Goal: Task Accomplishment & Management: Manage account settings

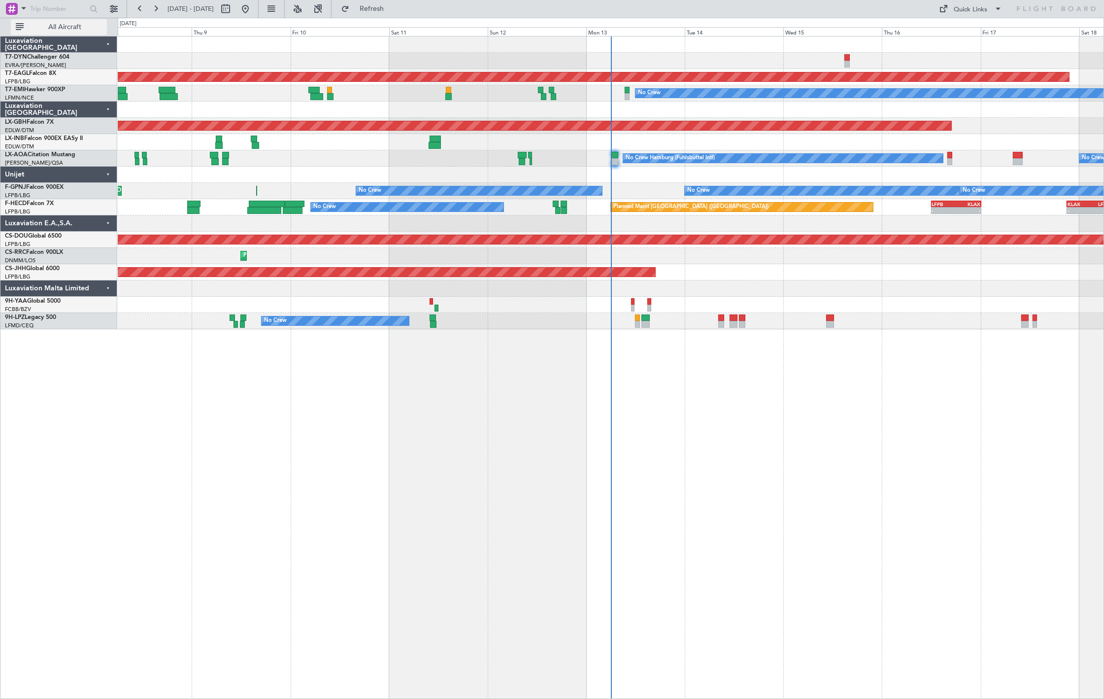
click at [30, 25] on span "All Aircraft" at bounding box center [65, 27] width 78 height 7
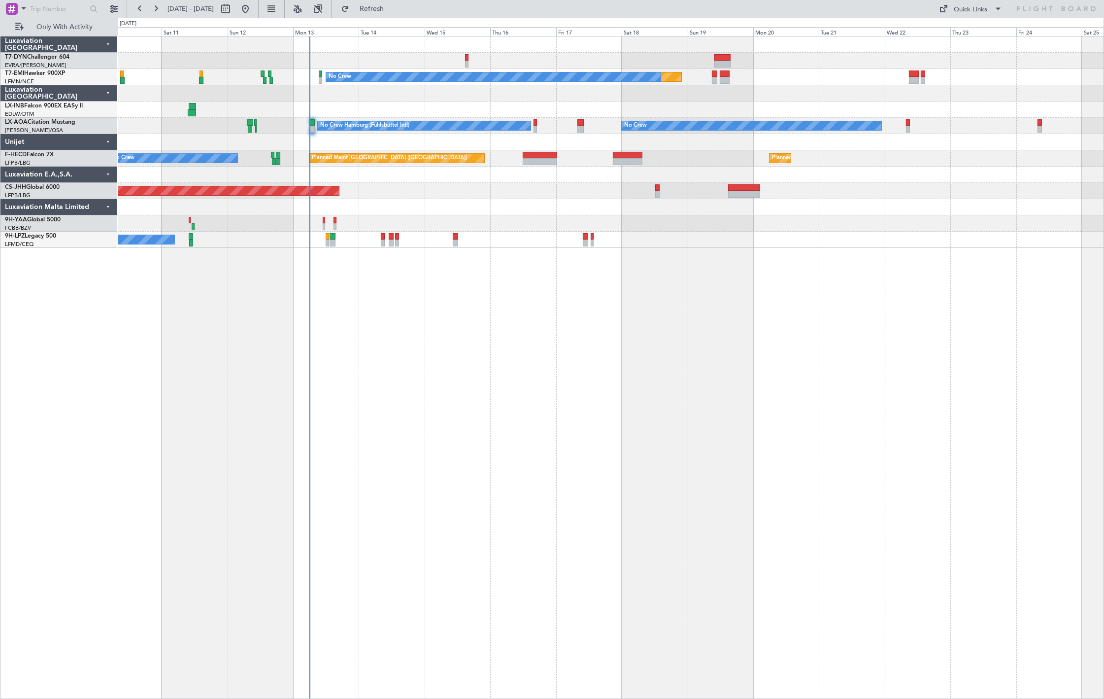
click at [511, 168] on div "Planned Maint No Crew No Crew No Crew Hamburg (Fuhlsbuttel Intl) Planned Maint …" at bounding box center [611, 141] width 986 height 211
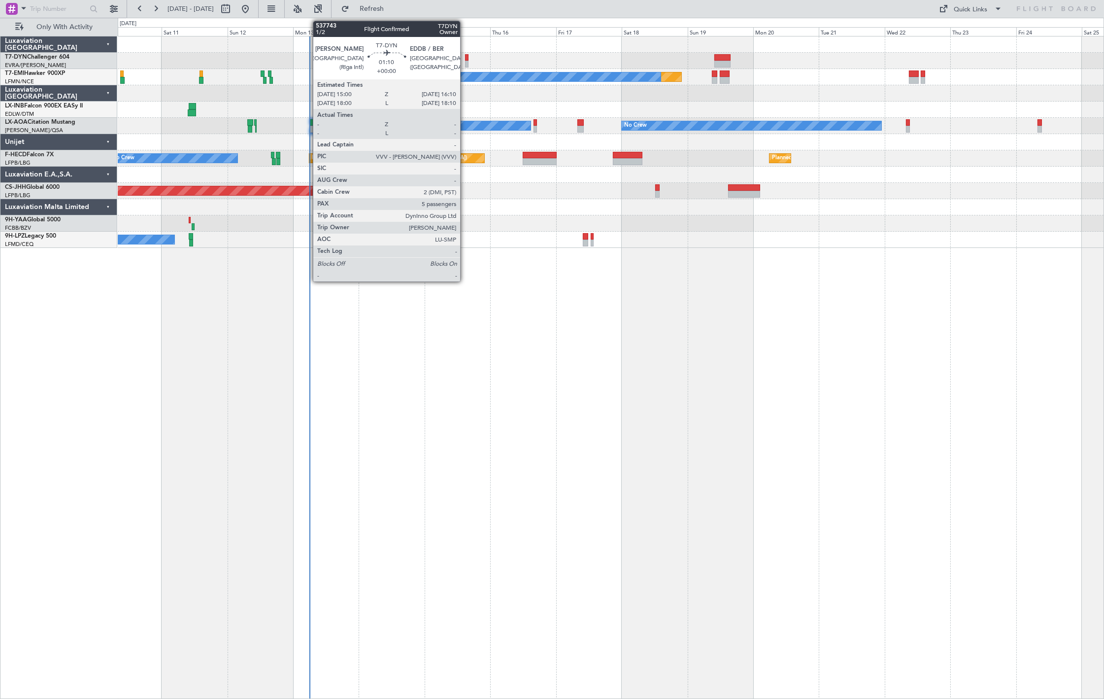
click at [465, 61] on div at bounding box center [466, 64] width 3 height 7
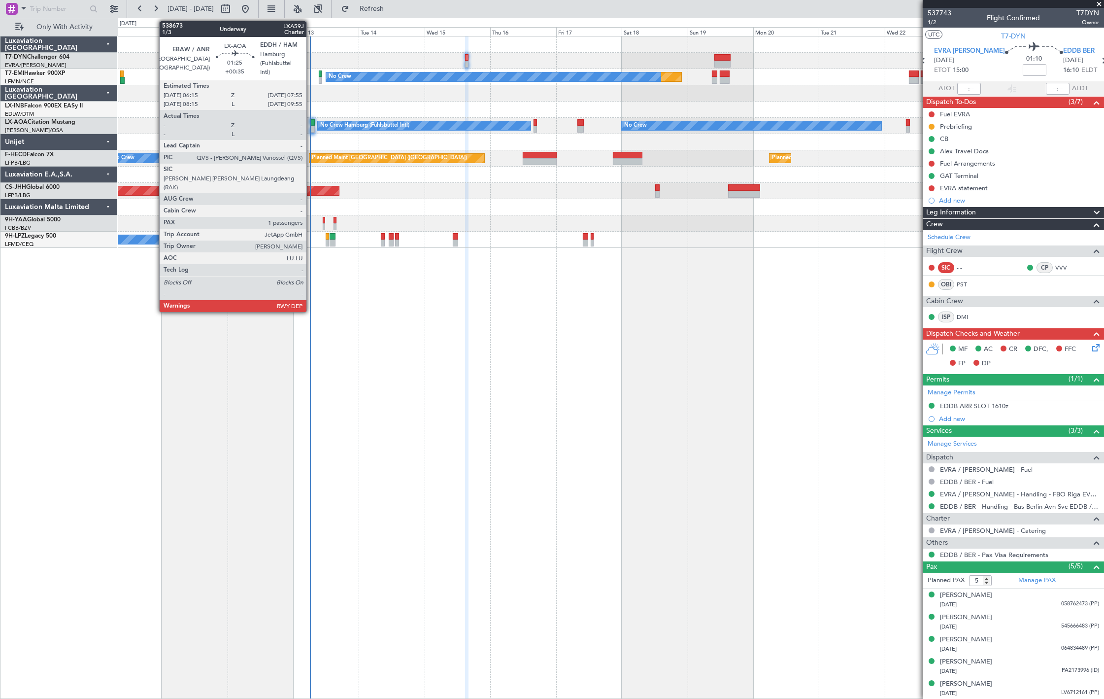
click at [311, 131] on div at bounding box center [312, 129] width 5 height 7
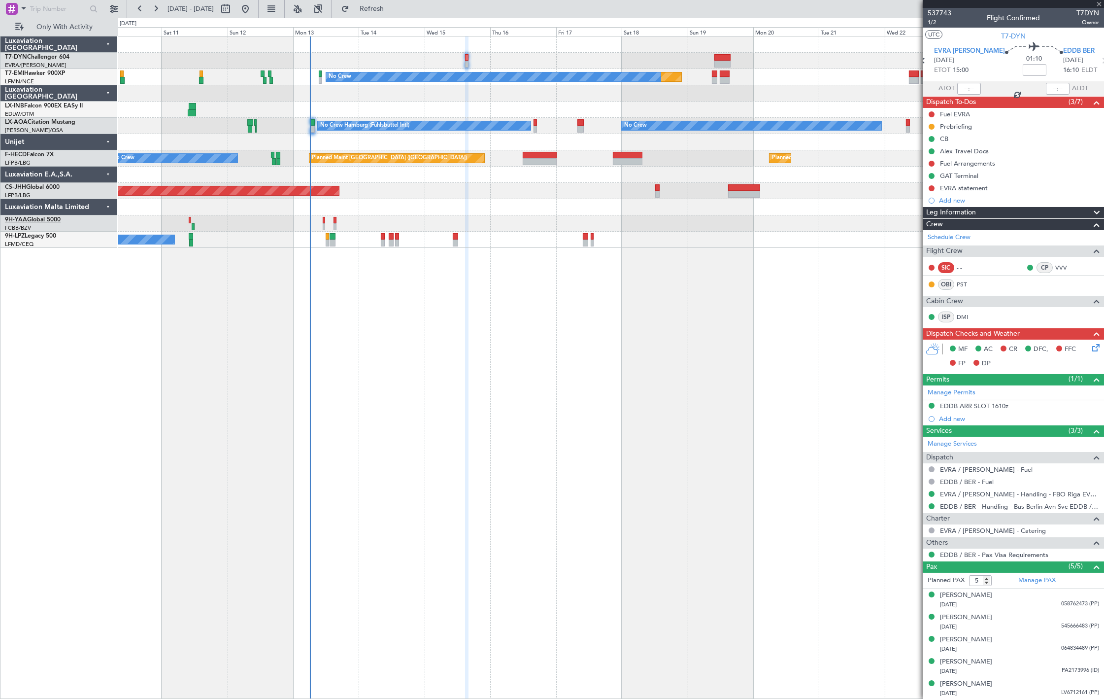
type input "+00:35"
type input "1"
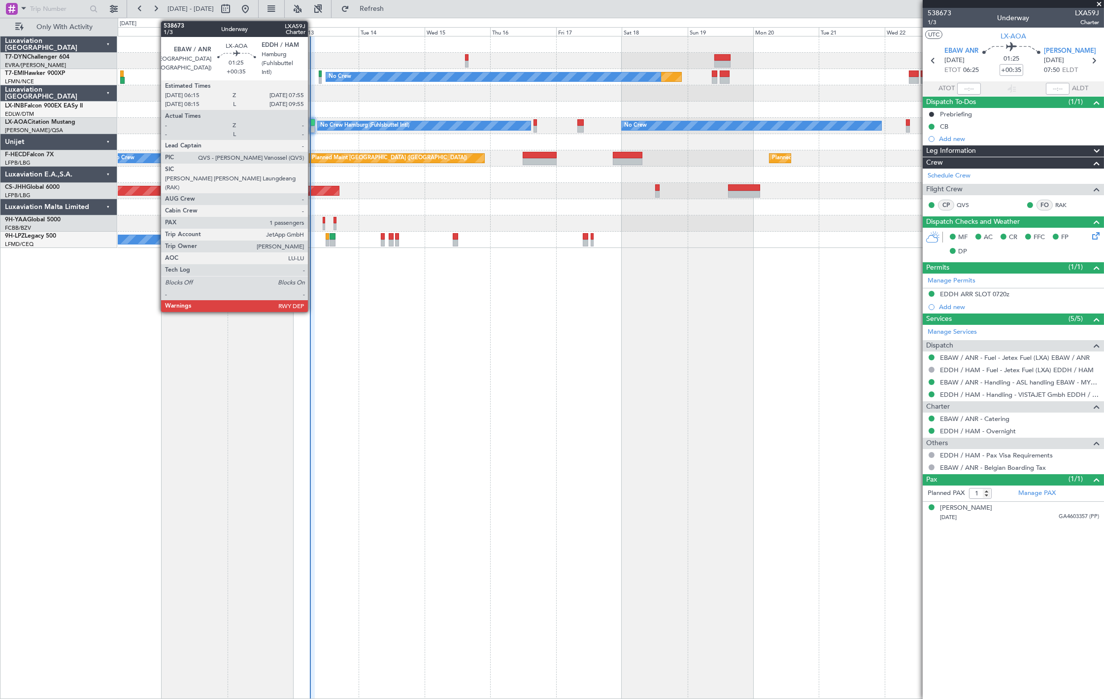
click at [313, 124] on div at bounding box center [312, 122] width 5 height 7
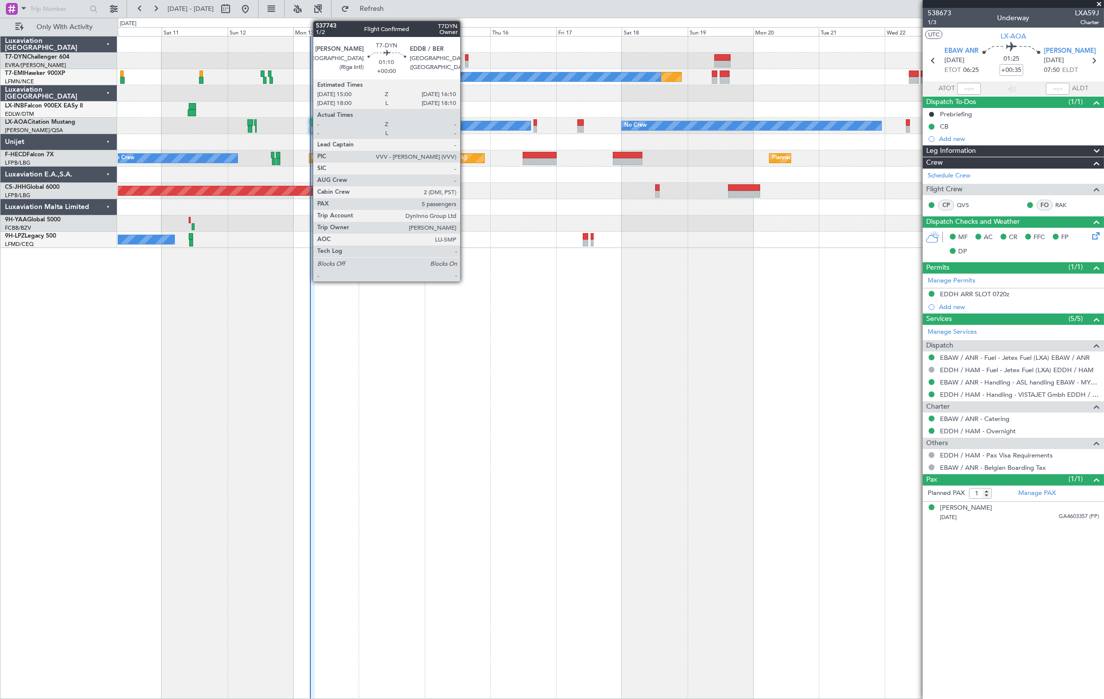
click at [465, 61] on div at bounding box center [466, 64] width 3 height 7
type input "5"
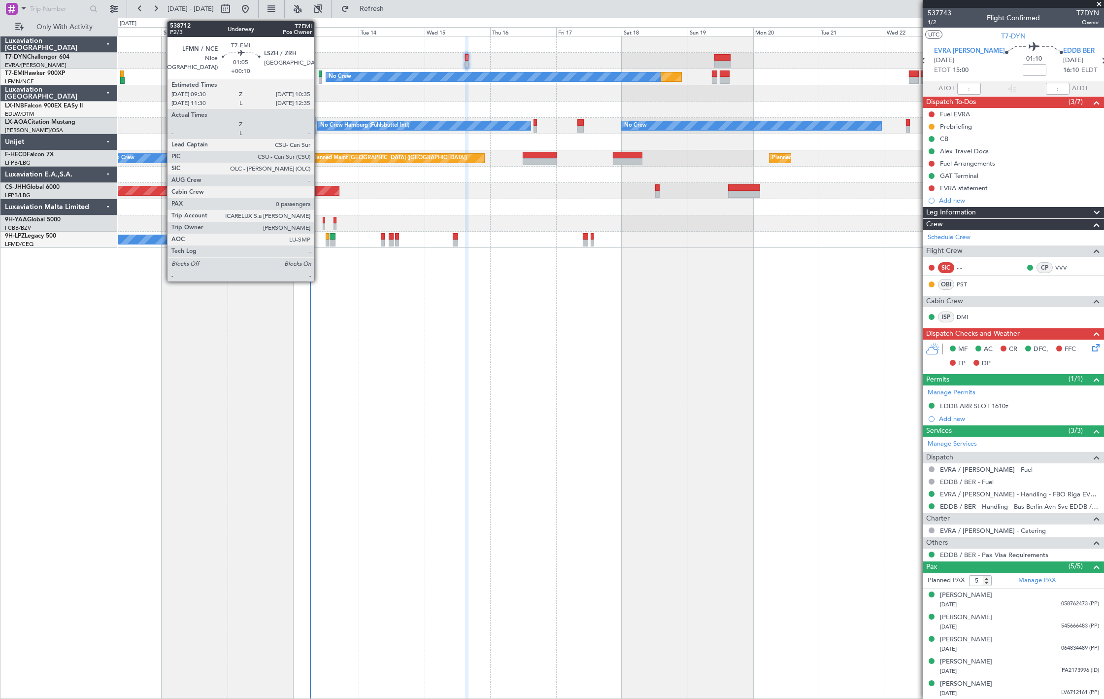
click at [319, 76] on div at bounding box center [320, 73] width 3 height 7
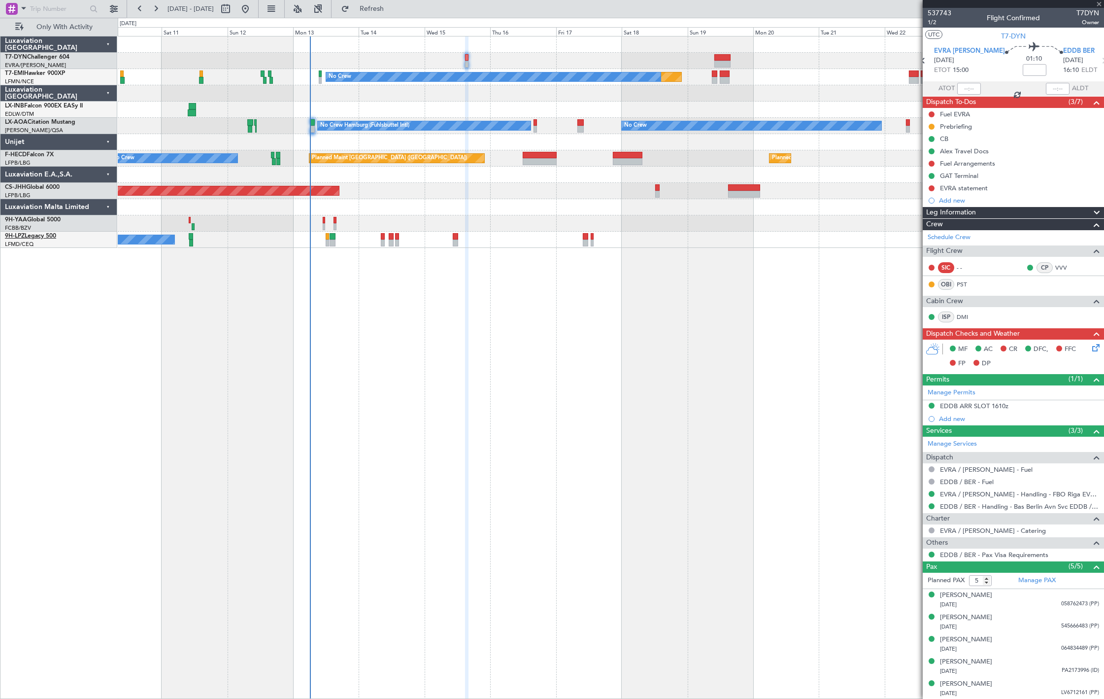
type input "+00:10"
type input "0"
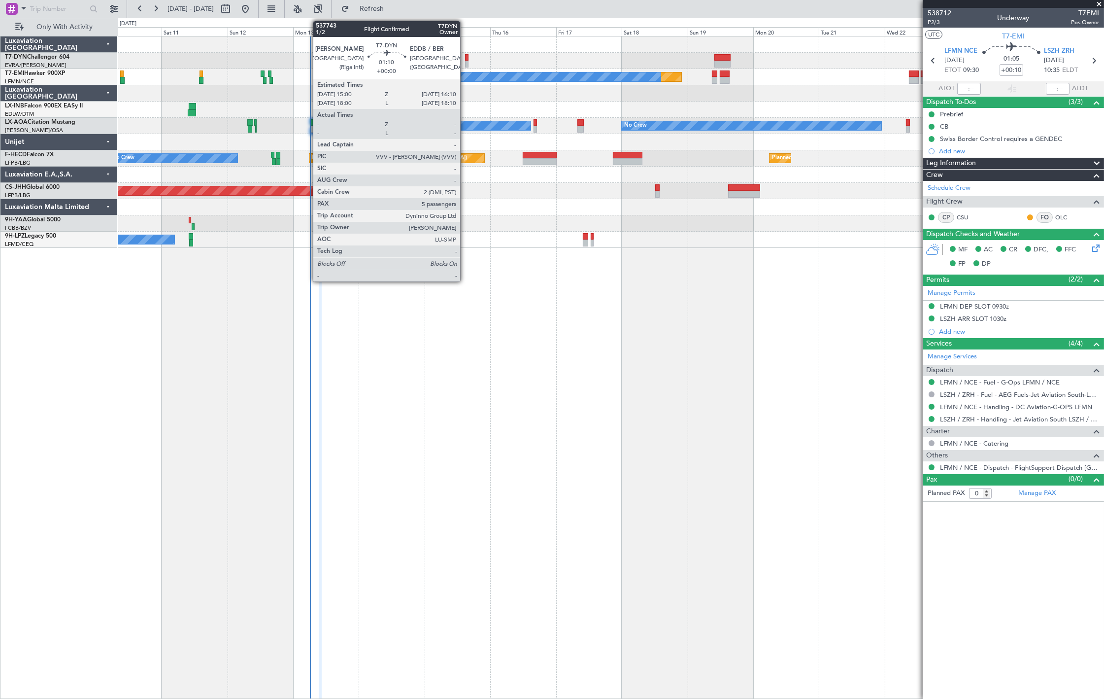
click at [466, 62] on div at bounding box center [466, 64] width 3 height 7
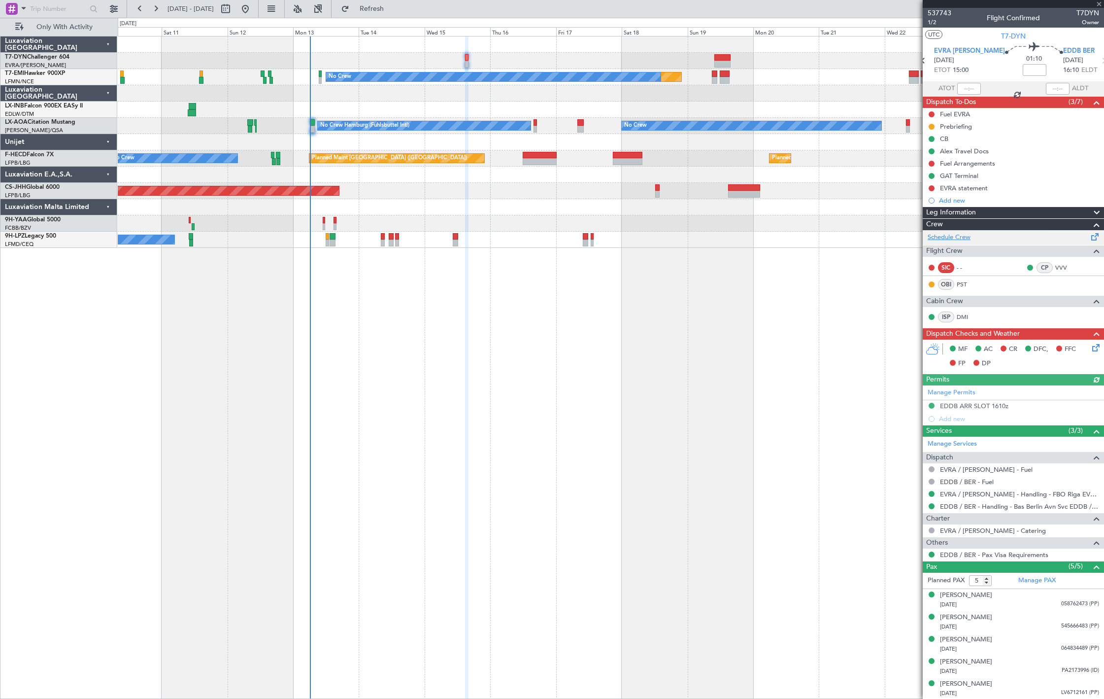
click at [962, 237] on link "Schedule Crew" at bounding box center [949, 238] width 43 height 10
click at [86, 35] on div "Only With Activity" at bounding box center [63, 27] width 126 height 18
click at [92, 27] on span "Only With Activity" at bounding box center [65, 27] width 78 height 7
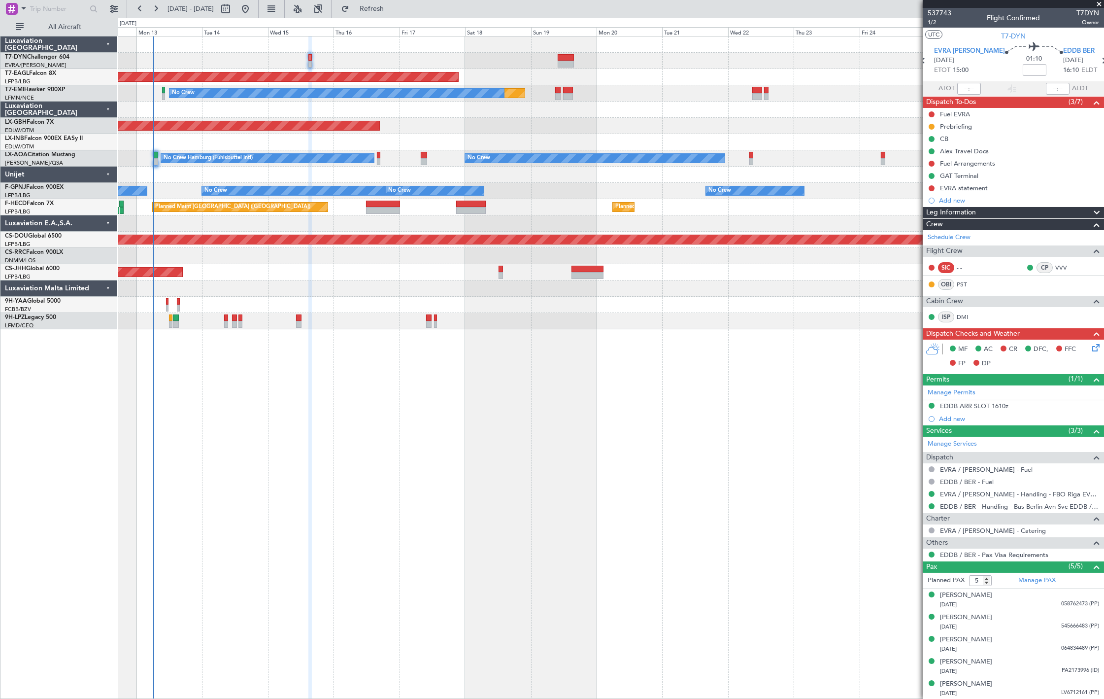
click at [315, 330] on div "Planned Maint Dubai (Al Maktoum Intl) Planned Maint No Crew Planned Maint Nurnb…" at bounding box center [611, 367] width 987 height 663
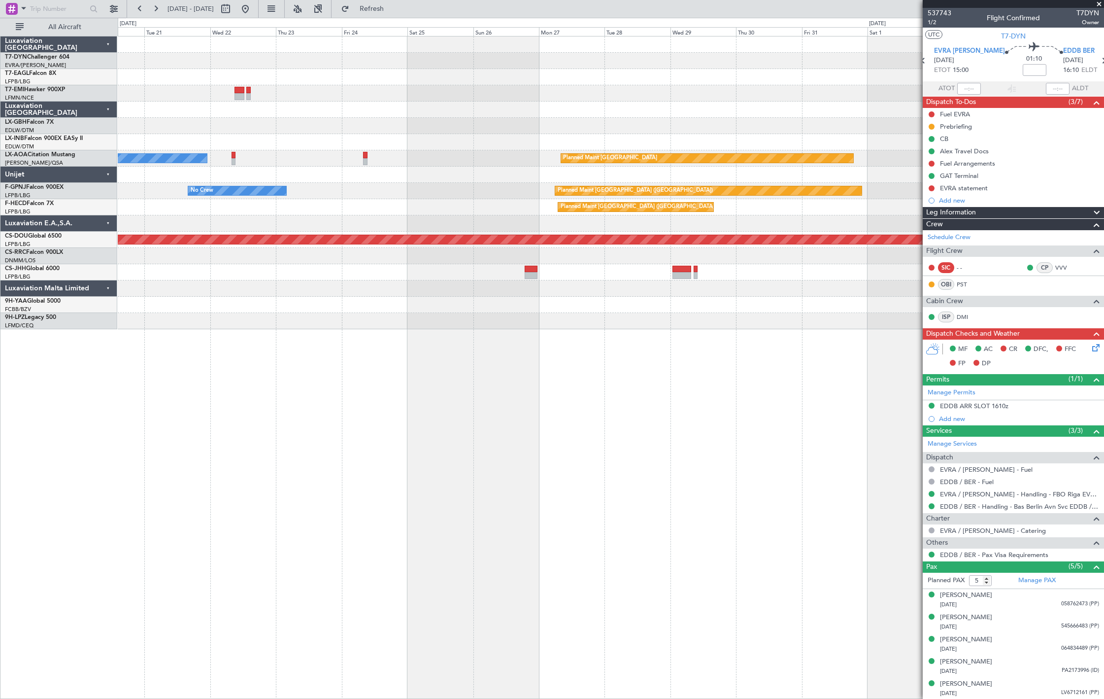
click at [309, 317] on div "Planned Maint Dubai (Al Maktoum Intl) No Crew Planned Maint Planned Maint Nurnb…" at bounding box center [611, 367] width 987 height 663
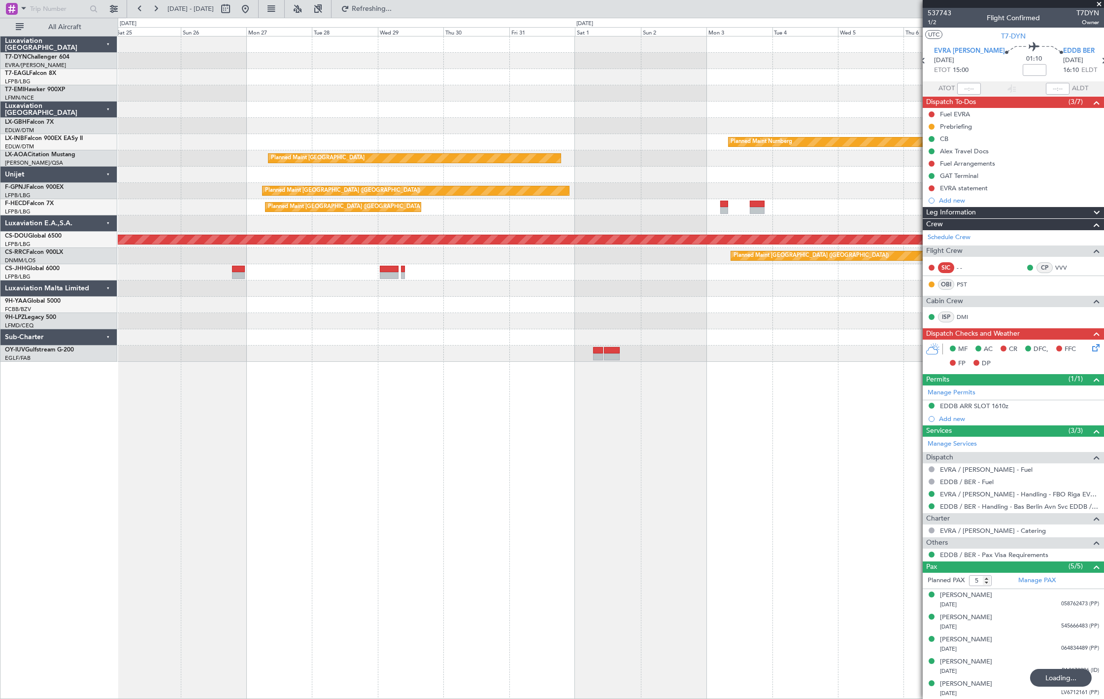
click at [495, 288] on div at bounding box center [611, 288] width 986 height 16
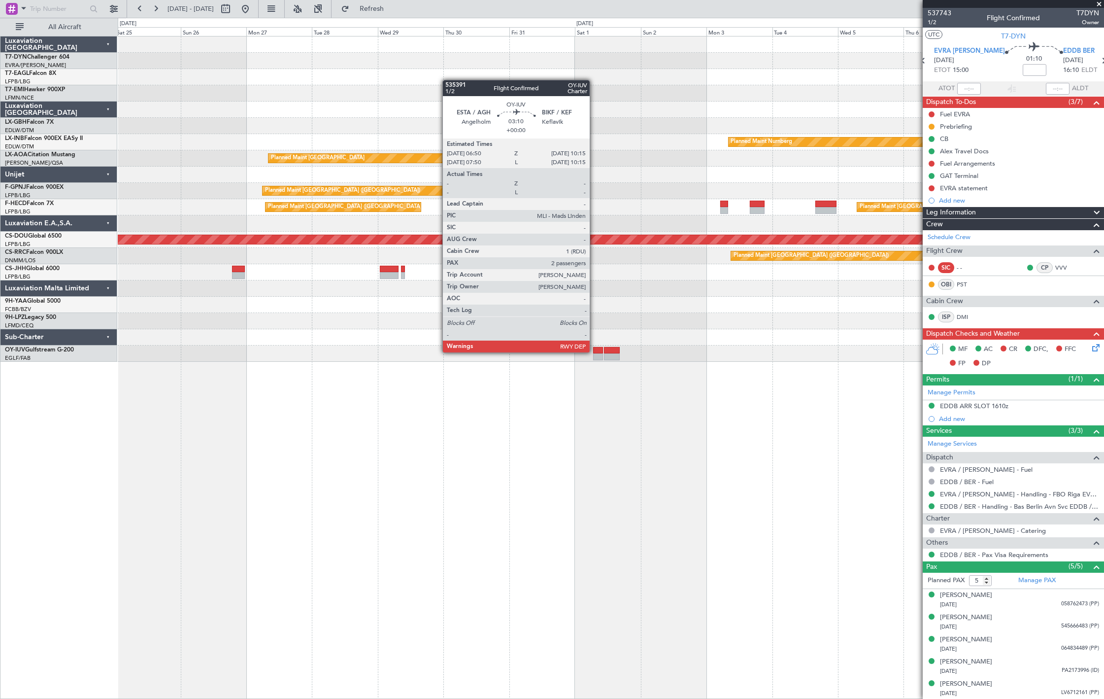
click at [595, 351] on div at bounding box center [597, 350] width 9 height 7
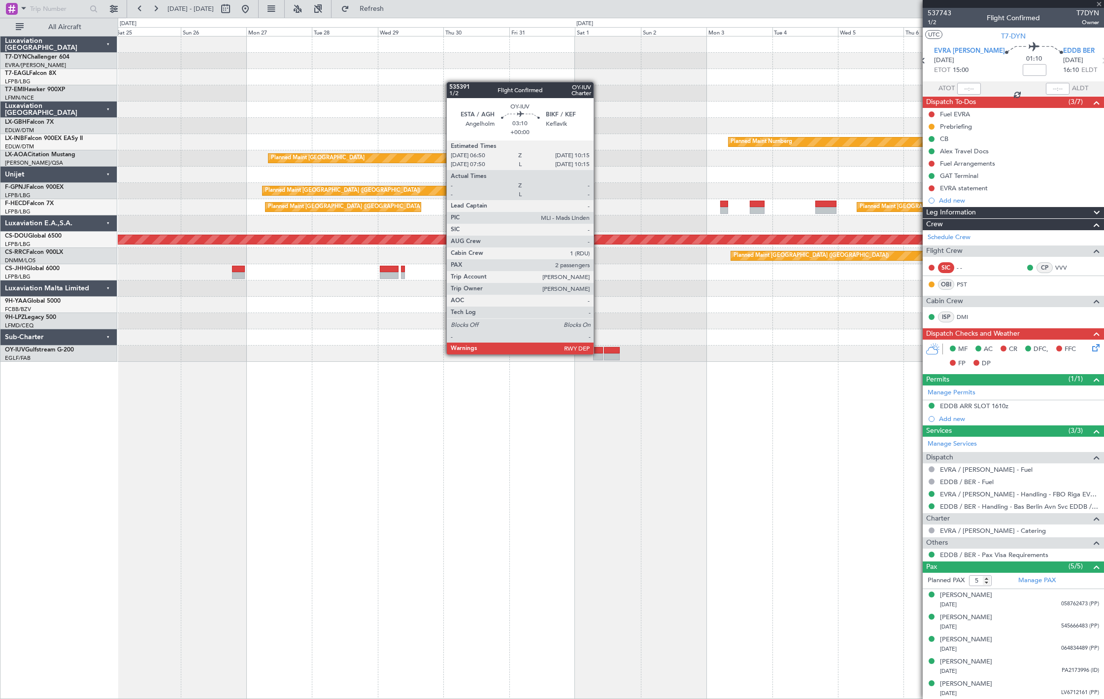
type input "2"
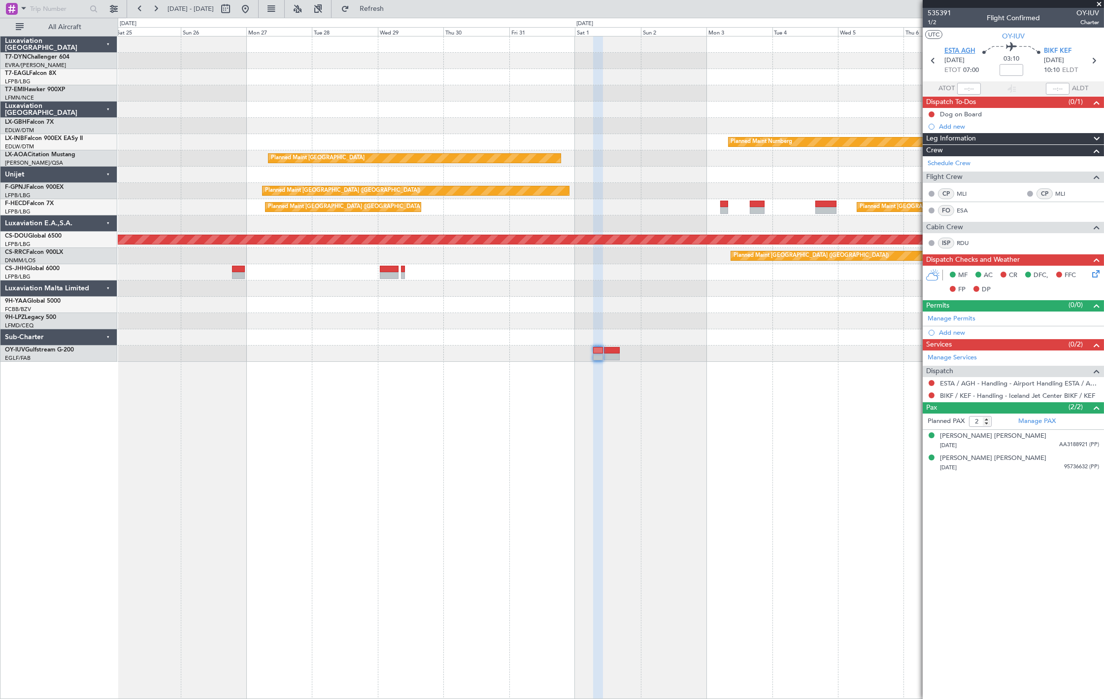
click at [968, 47] on span "ESTA AGH" at bounding box center [960, 51] width 31 height 10
drag, startPoint x: 81, startPoint y: 26, endPoint x: 122, endPoint y: 66, distance: 56.8
click at [80, 26] on span "All Aircraft" at bounding box center [65, 27] width 78 height 7
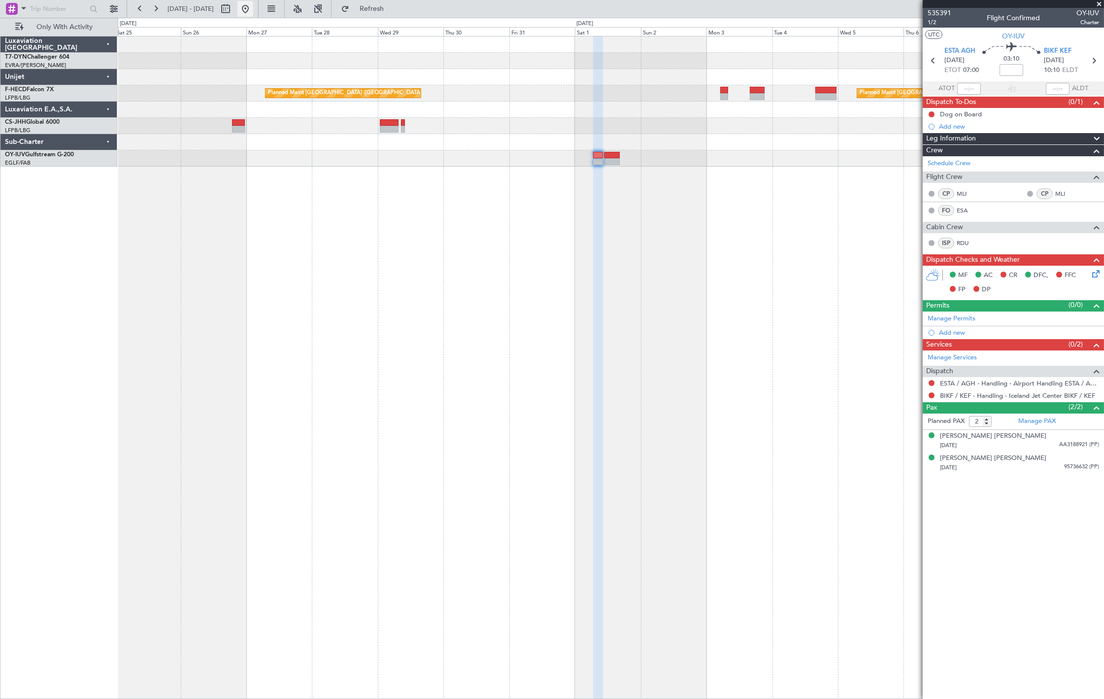
click at [253, 11] on button at bounding box center [246, 9] width 16 height 16
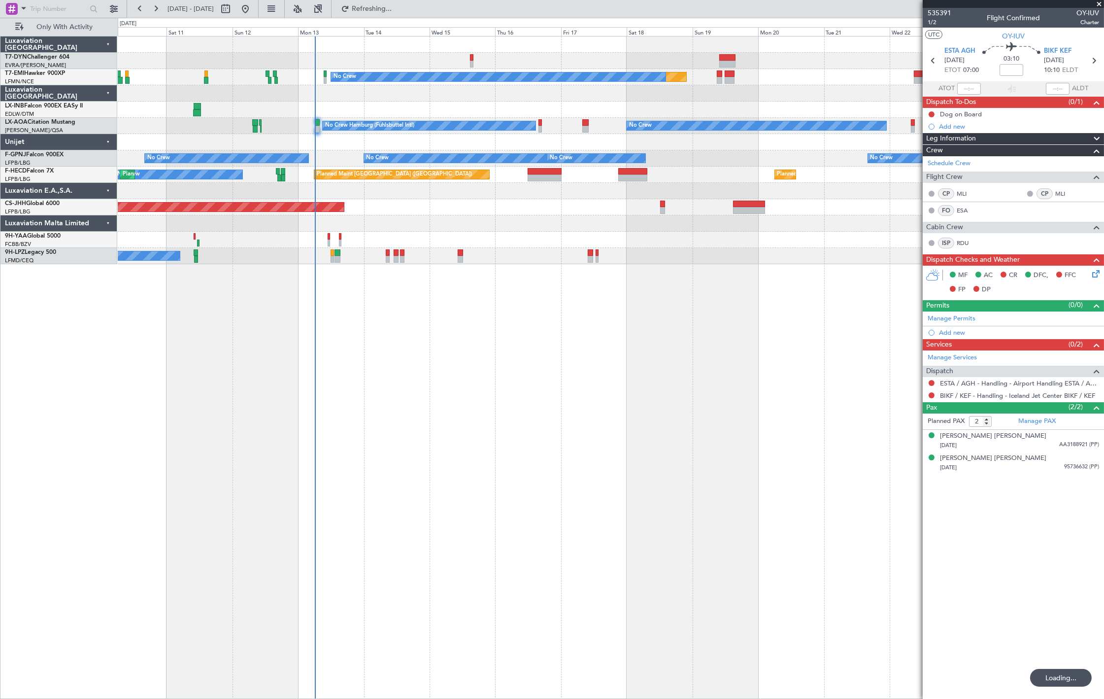
click at [244, 388] on div "Planned Maint No Crew No Crew Hamburg (Fuhlsbuttel Intl) No Crew Planned Maint …" at bounding box center [611, 367] width 987 height 663
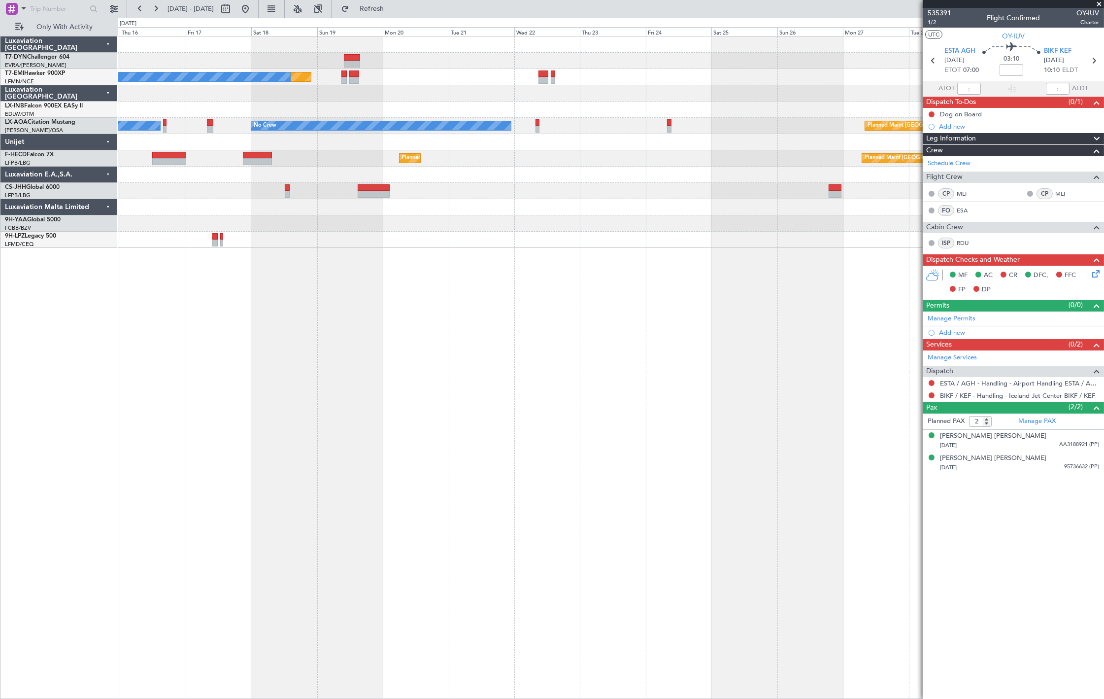
click at [265, 327] on div "Planned Maint No Crew Planned Maint Nurnberg No Crew Hamburg (Fuhlsbuttel Intl)…" at bounding box center [611, 367] width 987 height 663
click at [296, 339] on div "Planned Maint No Crew Planned Maint Nurnberg No Crew Hamburg (Fuhlsbuttel Intl)…" at bounding box center [611, 367] width 987 height 663
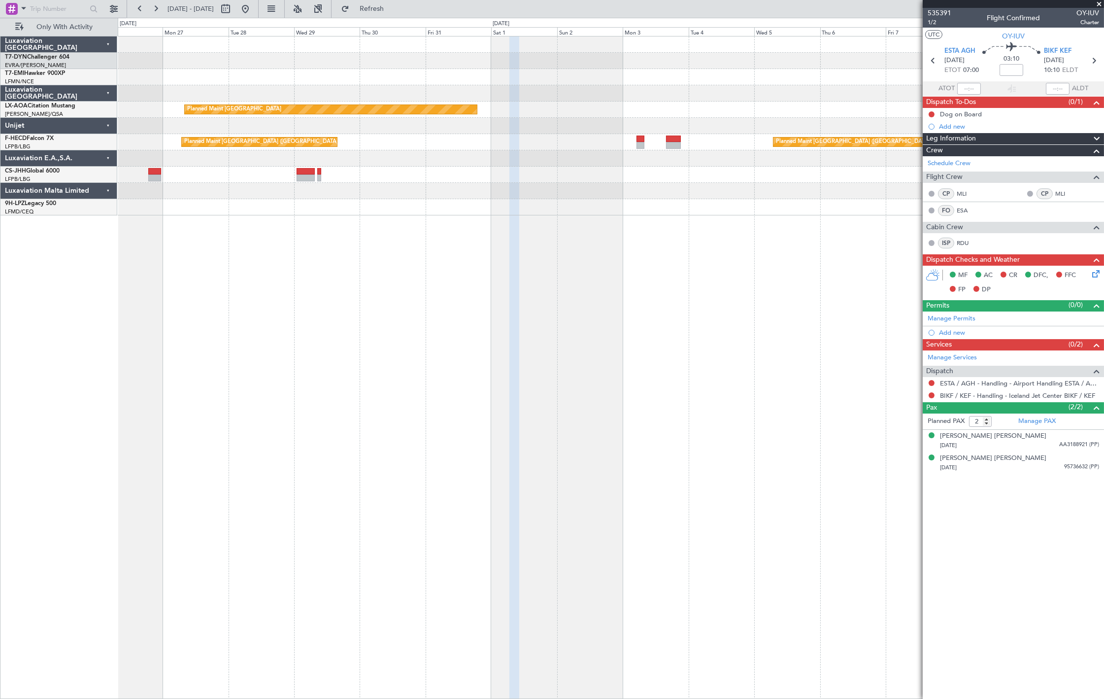
click at [211, 339] on div "Planned Maint Riga (Riga Intl) Planned Maint [GEOGRAPHIC_DATA] No Crew [GEOGRAP…" at bounding box center [611, 367] width 987 height 663
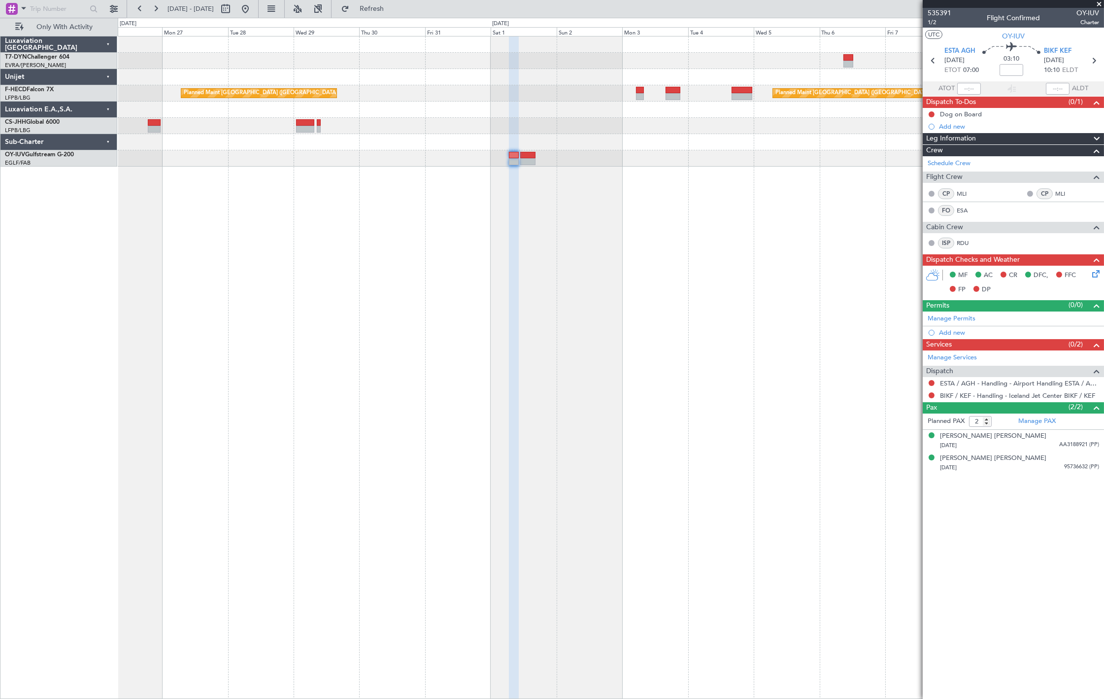
drag, startPoint x: 279, startPoint y: 9, endPoint x: 217, endPoint y: 50, distance: 74.4
click at [253, 9] on button at bounding box center [246, 9] width 16 height 16
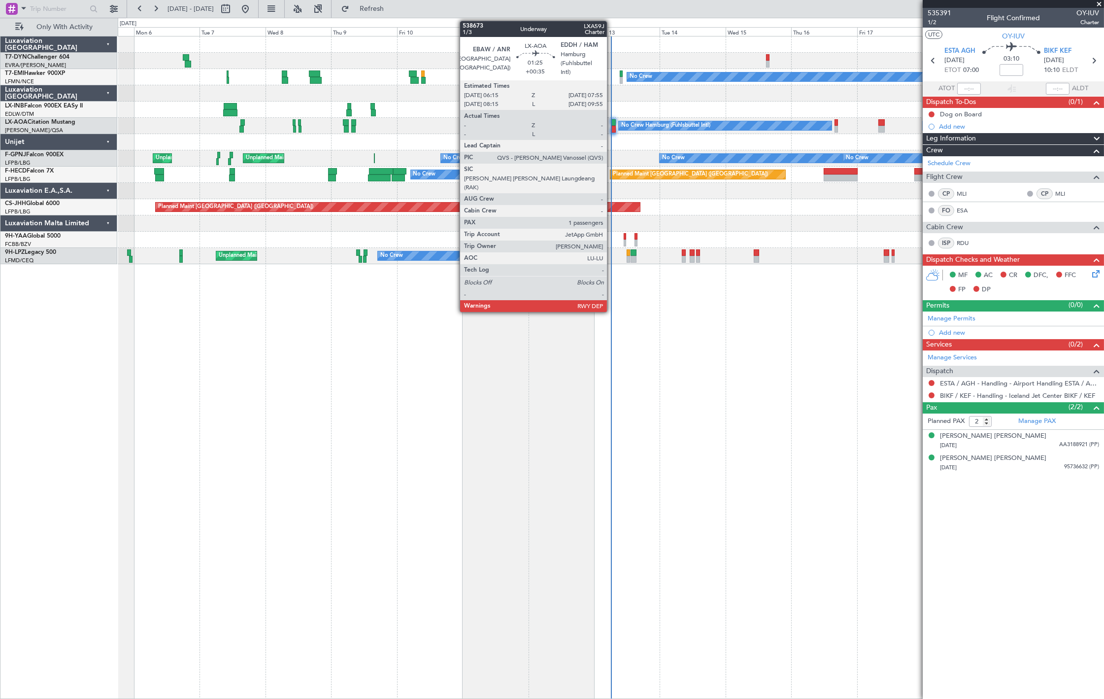
click at [612, 126] on div at bounding box center [613, 129] width 5 height 7
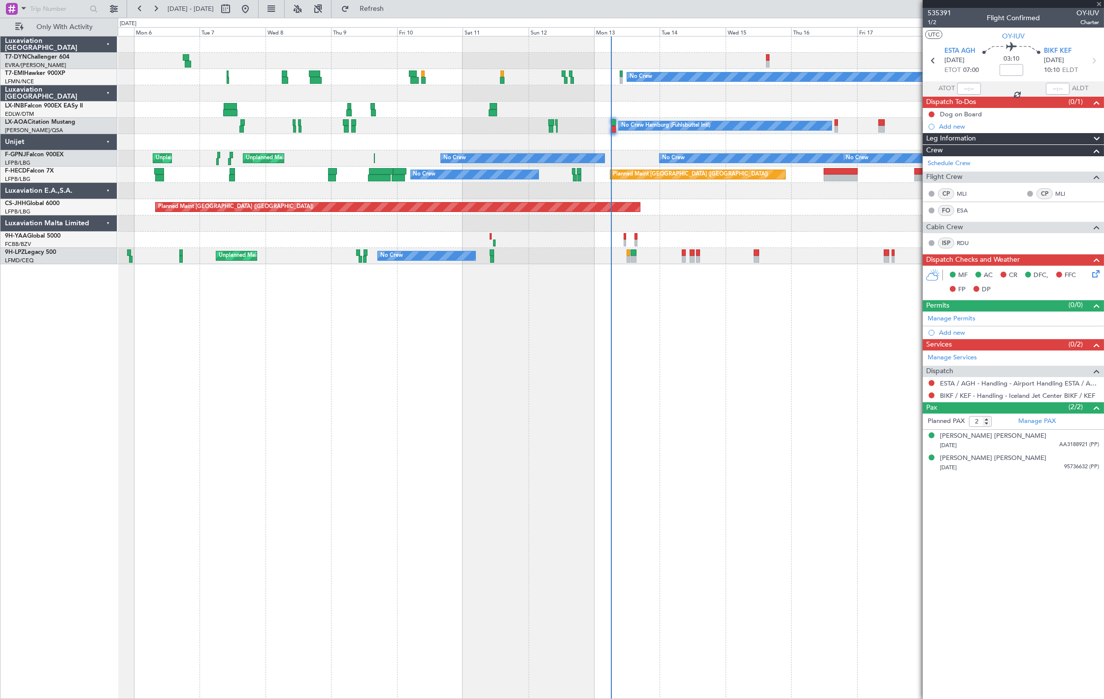
type input "+00:35"
type input "1"
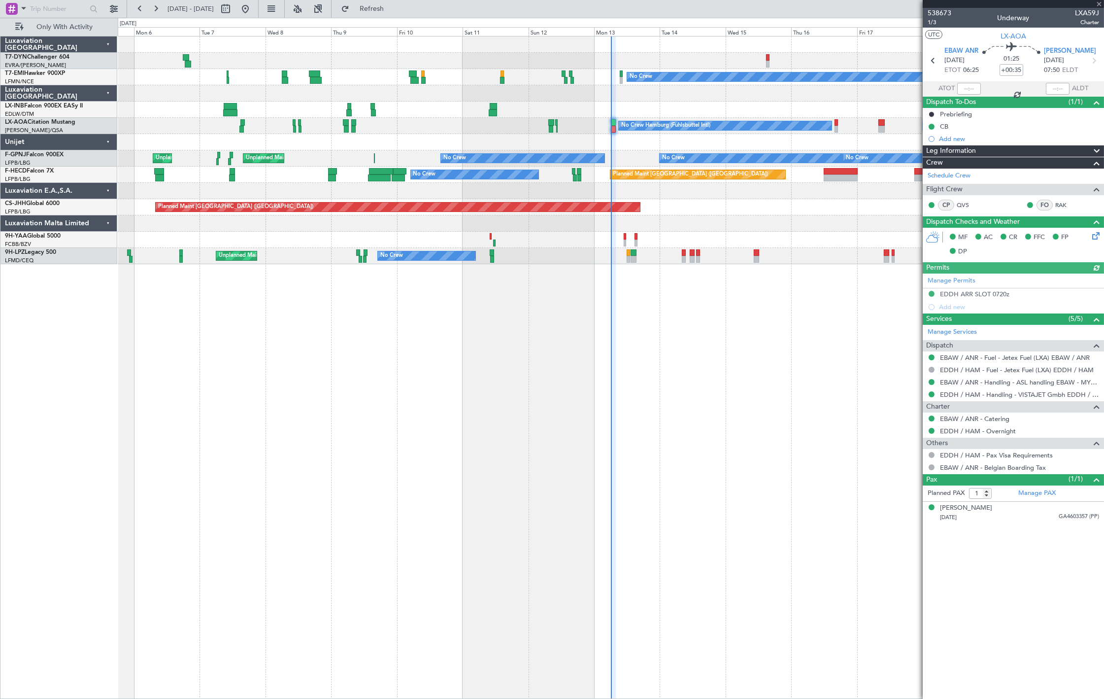
click at [1089, 5] on div at bounding box center [1013, 4] width 181 height 8
click at [1085, 11] on span "LXA59J" at bounding box center [1087, 13] width 24 height 10
copy span "LXA59J"
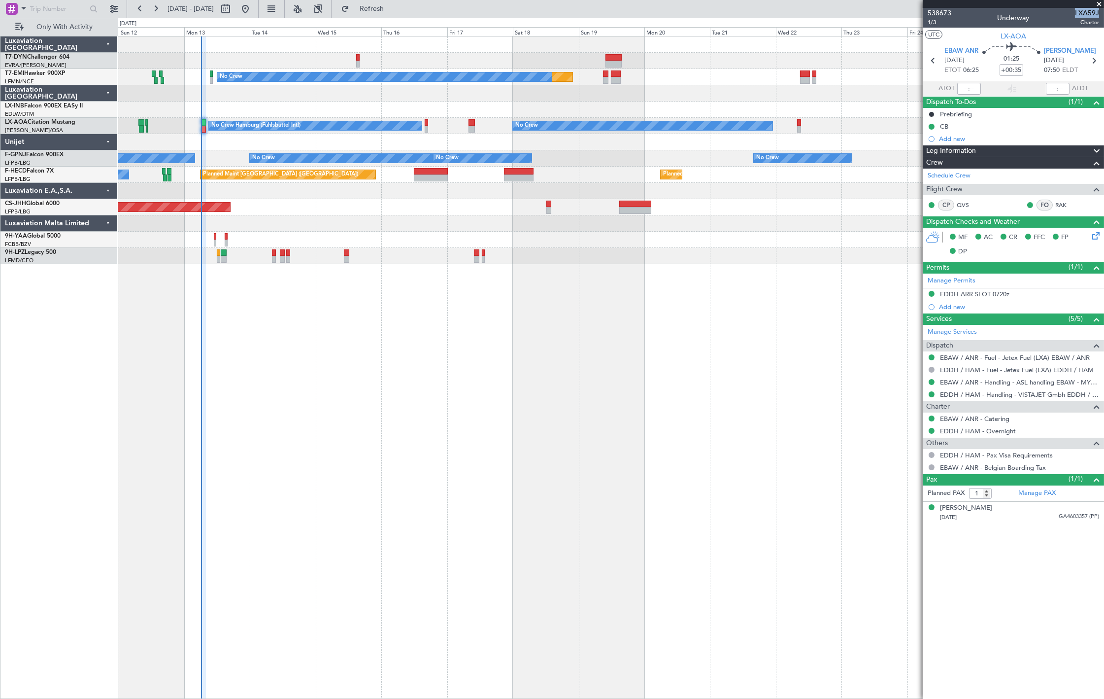
click at [197, 206] on div "Planned Maint No Crew No Crew No Crew Hamburg (Fuhlsbuttel Intl) Planned Maint …" at bounding box center [611, 150] width 986 height 228
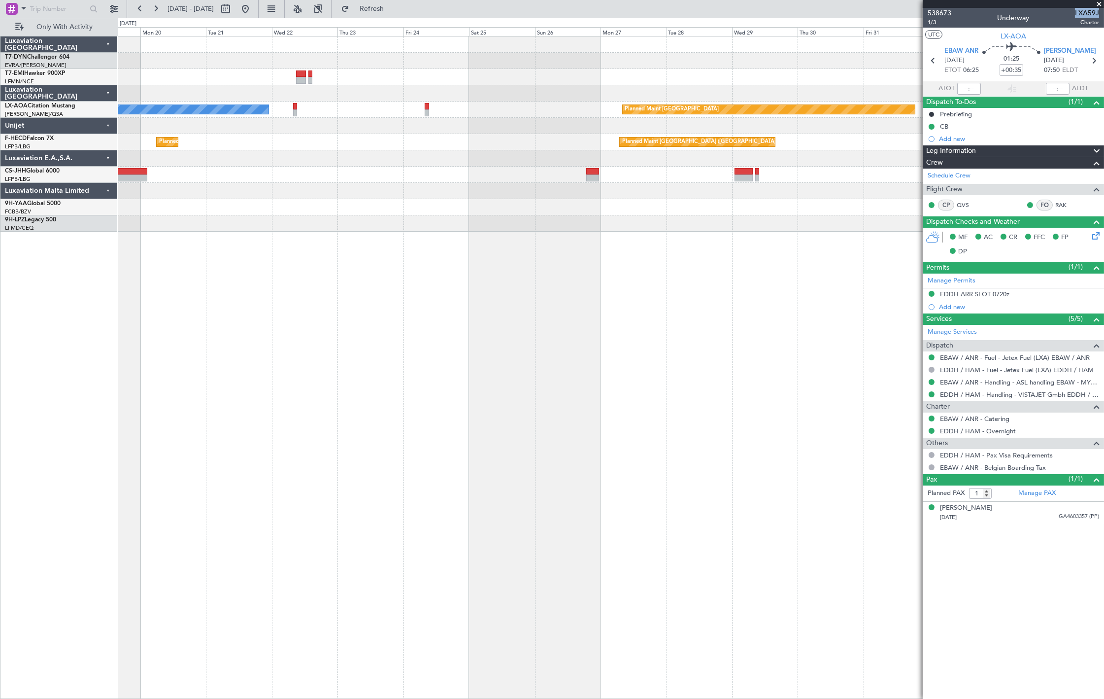
click at [338, 203] on div "No Crew Planned Maint No Crew Planned Maint [GEOGRAPHIC_DATA] No Crew Hamburg (…" at bounding box center [611, 133] width 986 height 195
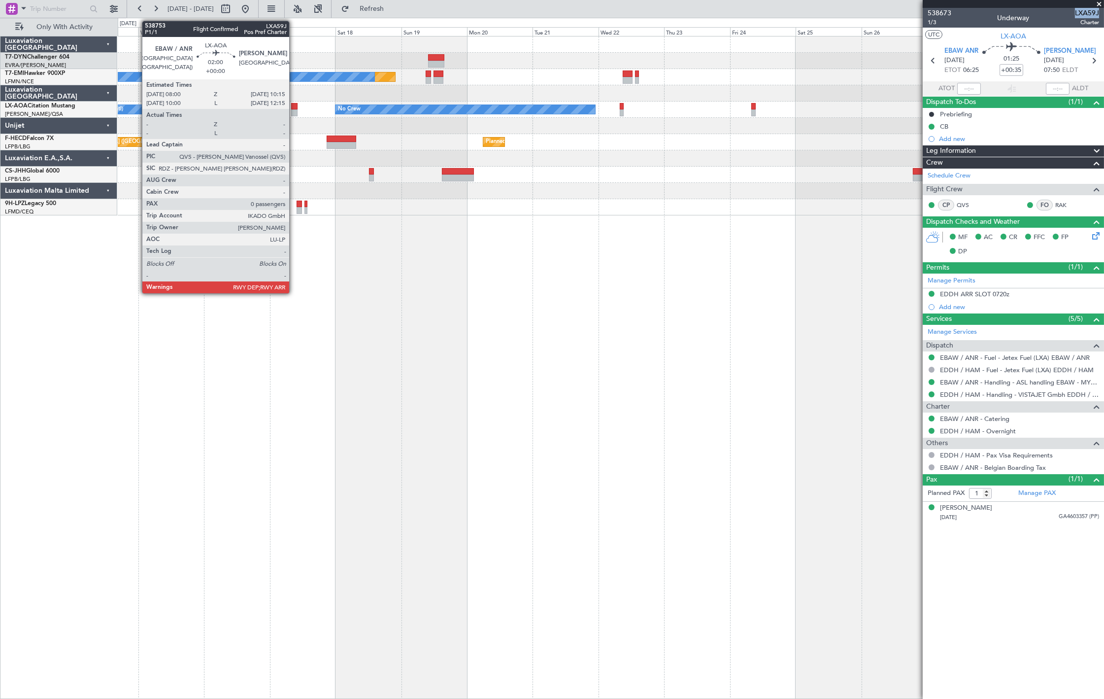
click at [294, 110] on div at bounding box center [294, 112] width 6 height 7
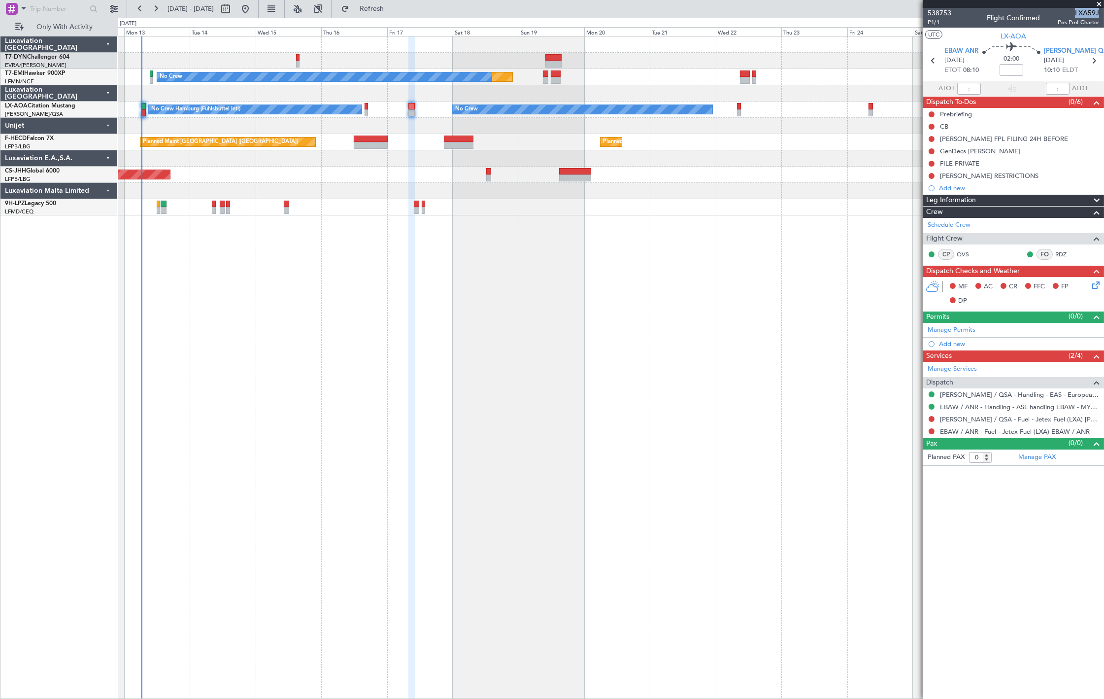
click at [567, 306] on div "Planned Maint No Crew No Crew No Crew Hamburg (Fuhlsbuttel Intl) Planned Maint …" at bounding box center [611, 367] width 987 height 663
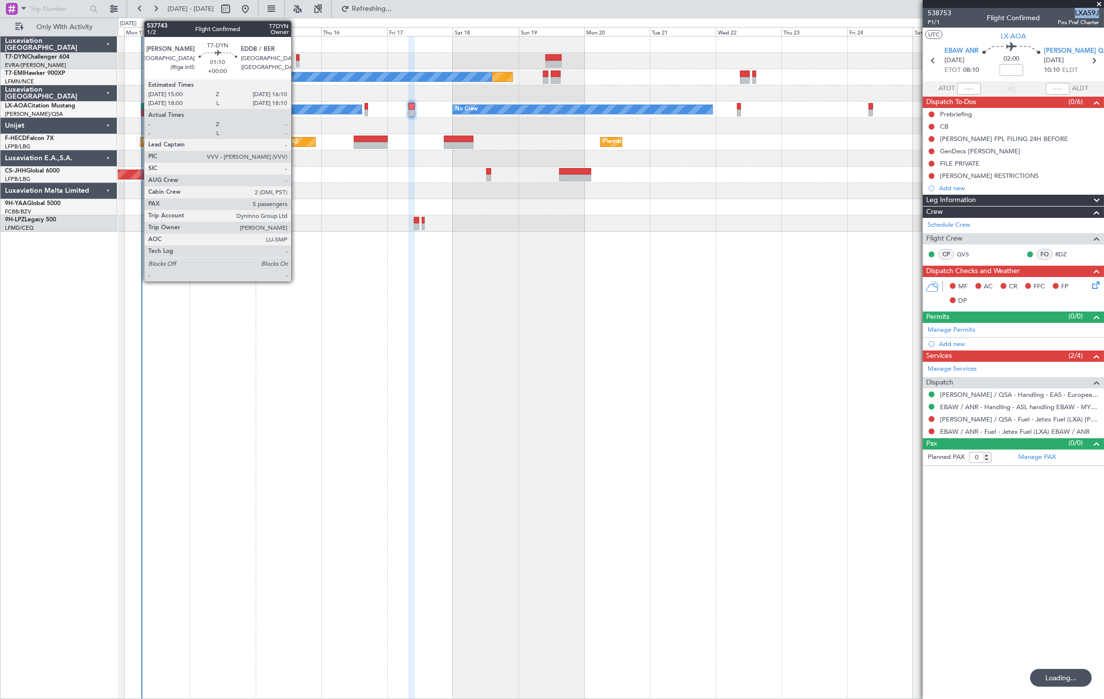
click at [296, 58] on div at bounding box center [297, 57] width 3 height 7
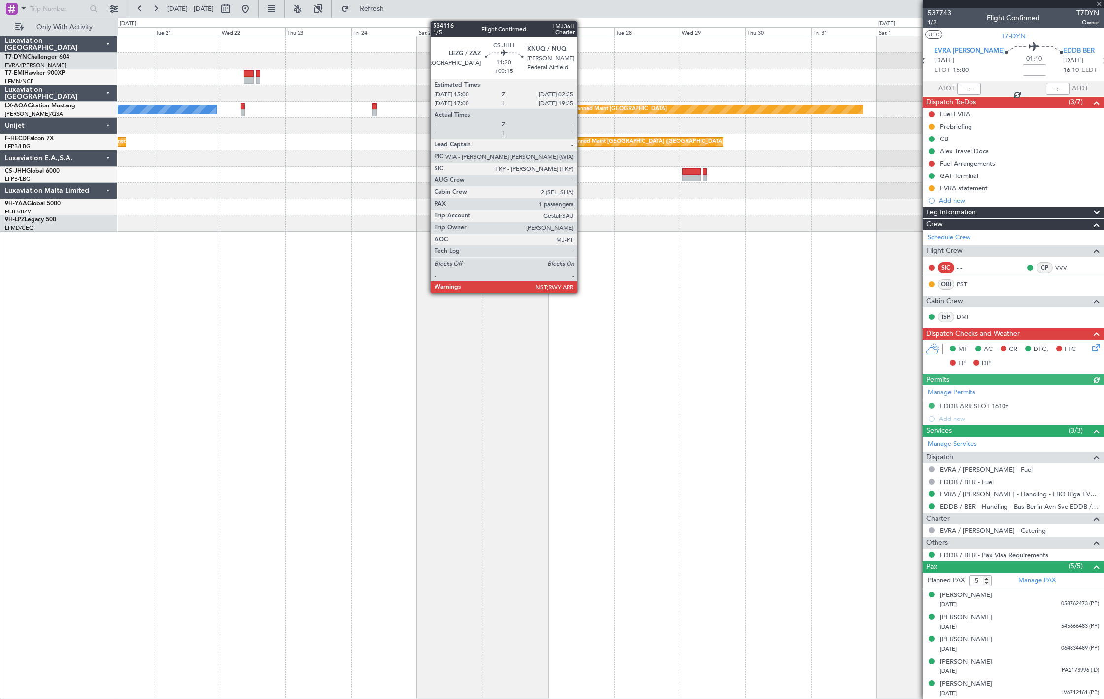
click at [364, 167] on div "Planned Maint No Crew No Crew Planned Maint Monchengladbach No Crew Monchenglad…" at bounding box center [611, 133] width 986 height 195
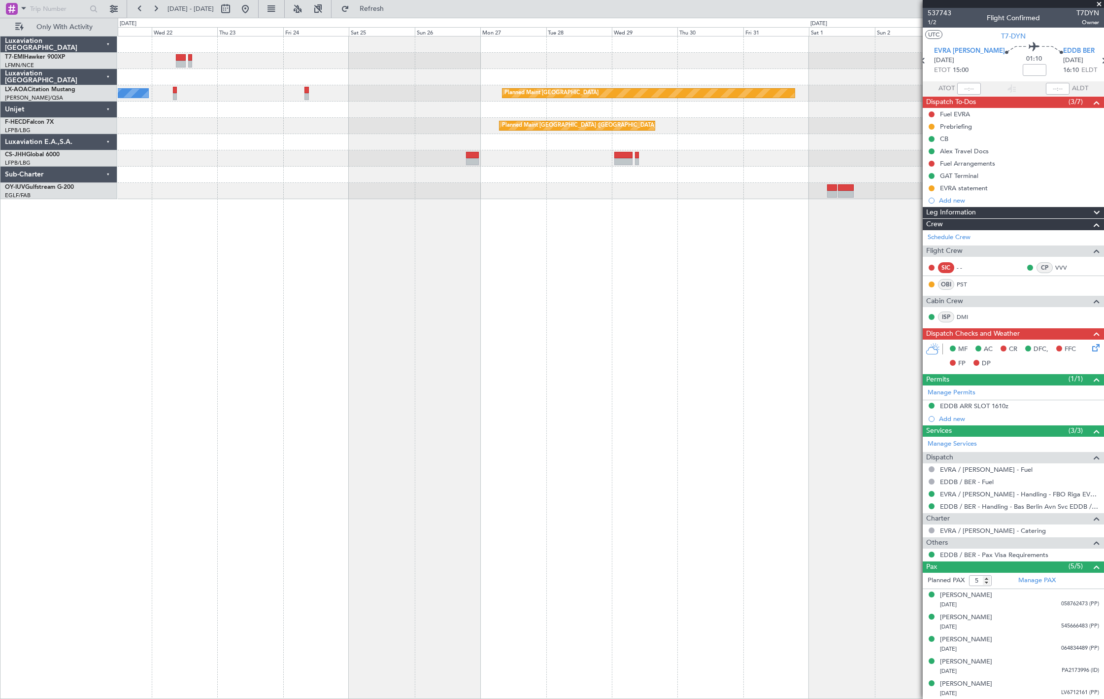
click at [253, 1] on div at bounding box center [235, 9] width 35 height 16
click at [253, 10] on button at bounding box center [246, 9] width 16 height 16
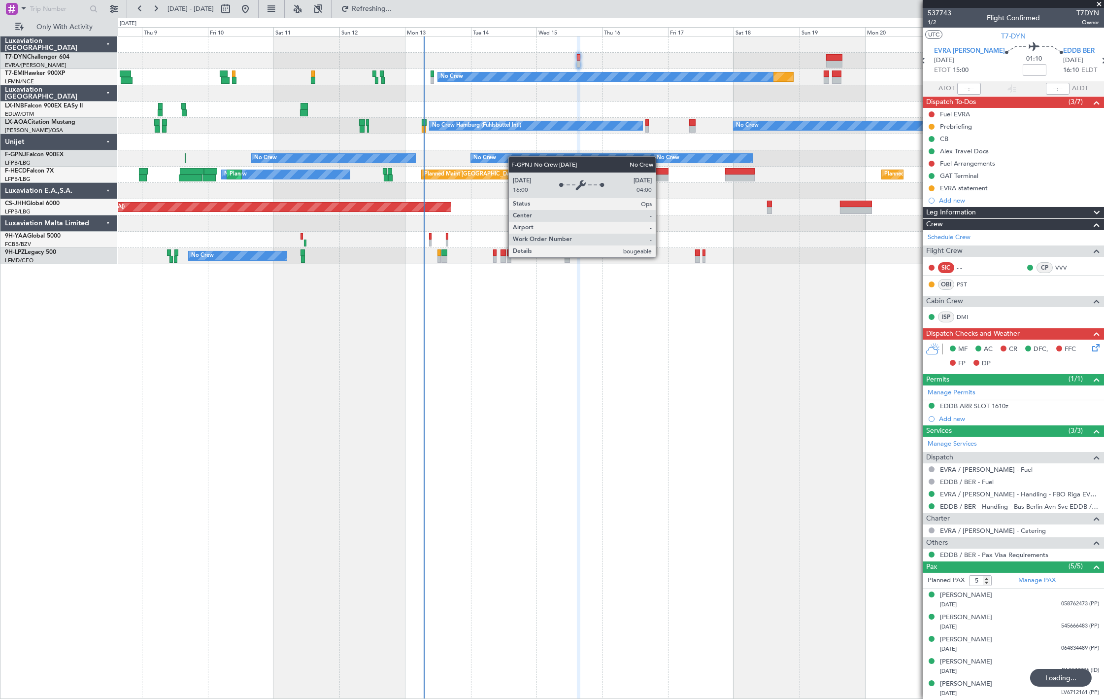
click at [318, 176] on div "Planned Maint No Crew No Crew No Crew Hamburg (Fuhlsbuttel Intl) Planned Maint …" at bounding box center [611, 150] width 986 height 228
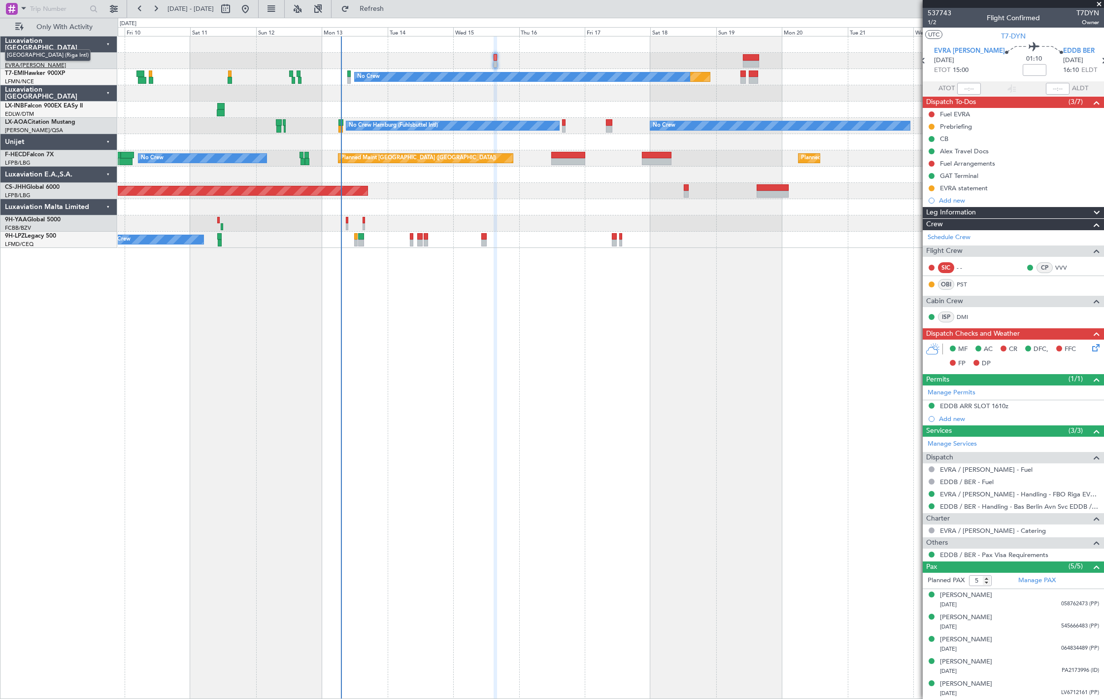
drag, startPoint x: 54, startPoint y: 30, endPoint x: 17, endPoint y: 65, distance: 50.9
click at [54, 30] on span "Only With Activity" at bounding box center [65, 27] width 78 height 7
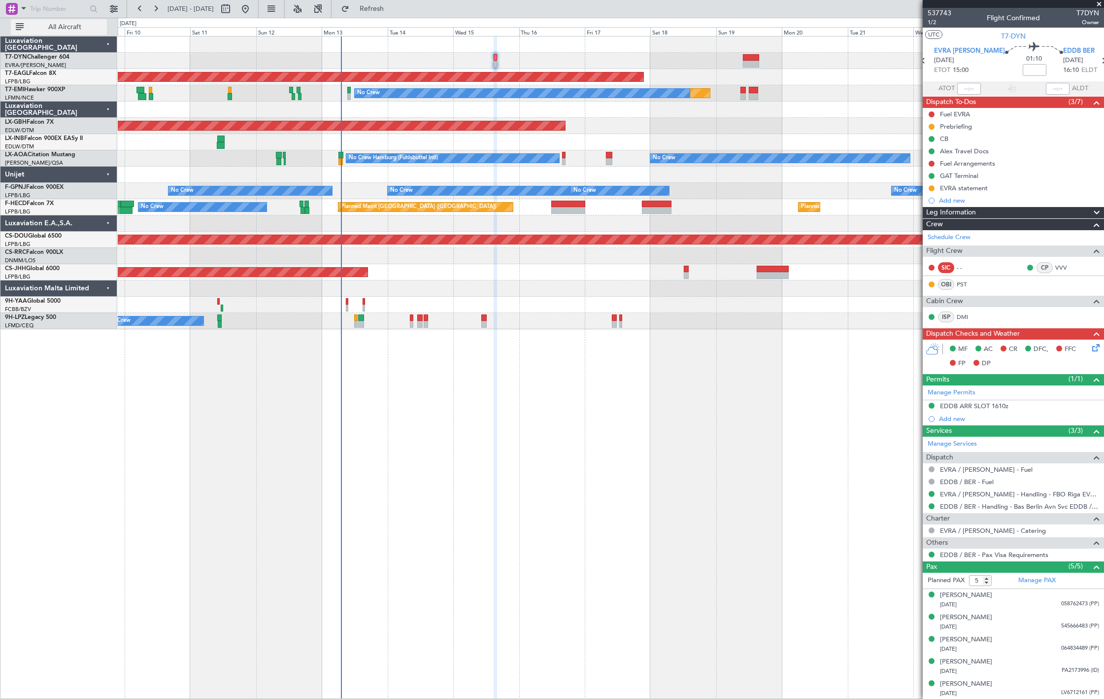
click at [89, 25] on span "All Aircraft" at bounding box center [65, 27] width 78 height 7
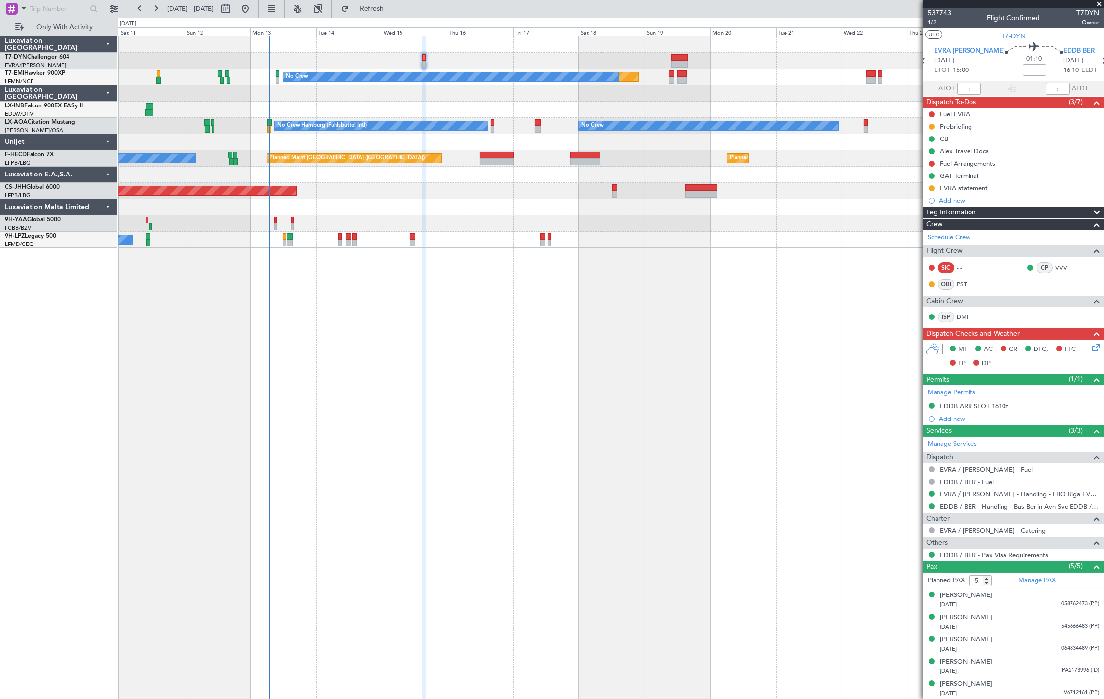
click at [658, 145] on div at bounding box center [611, 142] width 986 height 16
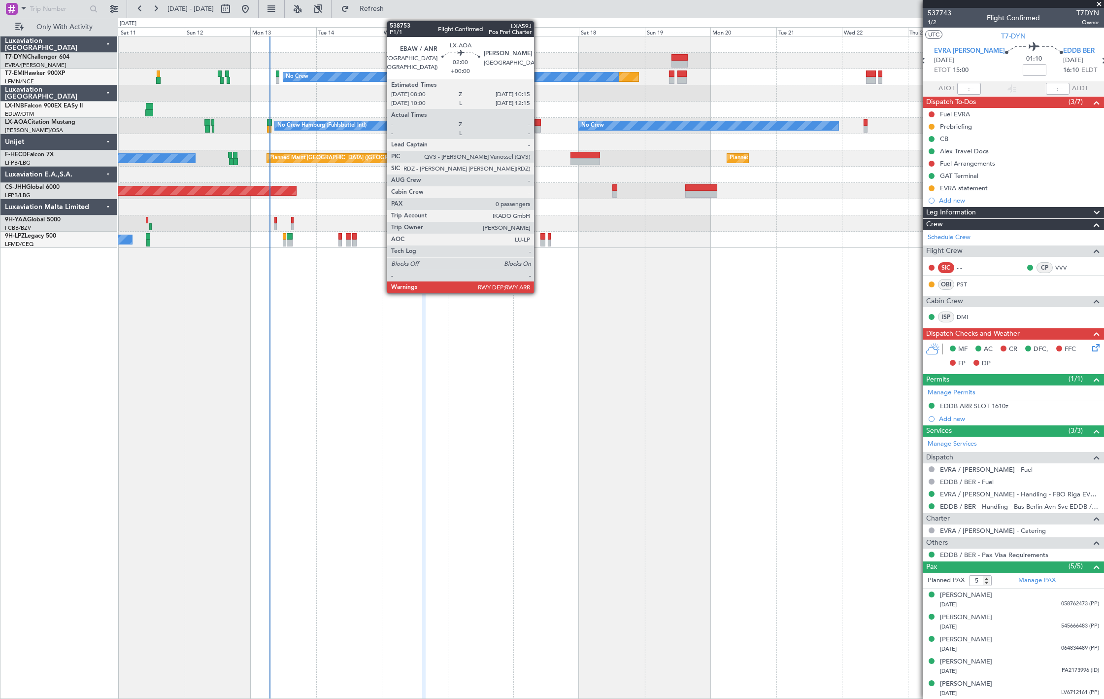
click at [539, 126] on div at bounding box center [538, 129] width 6 height 7
type input "0"
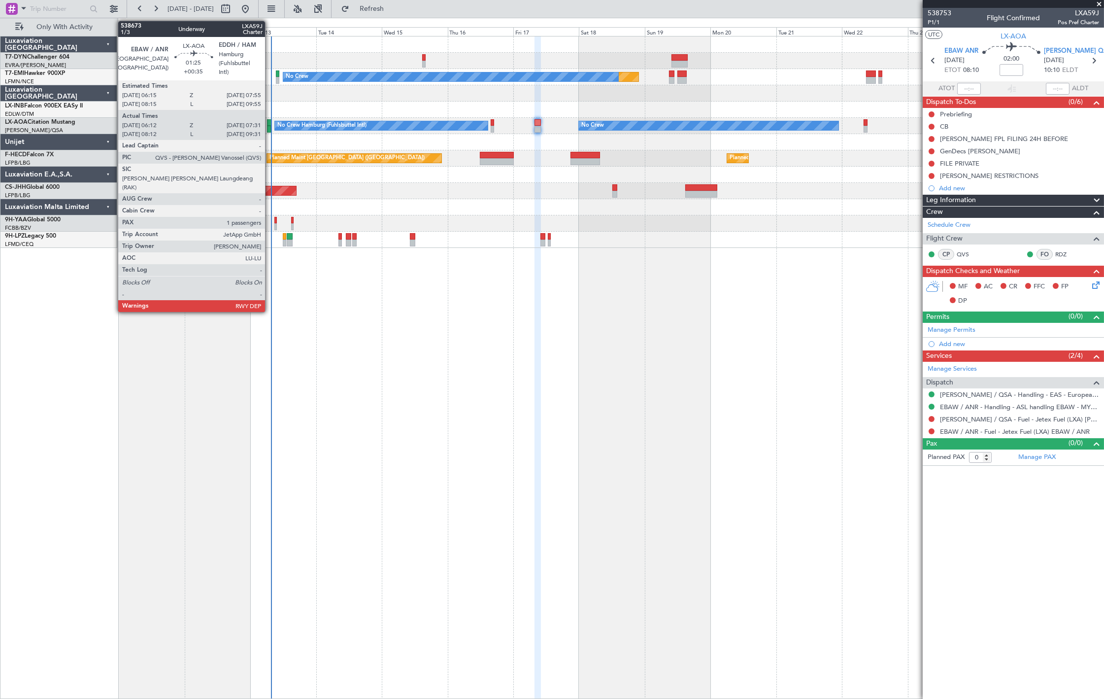
click at [270, 127] on div at bounding box center [269, 129] width 4 height 7
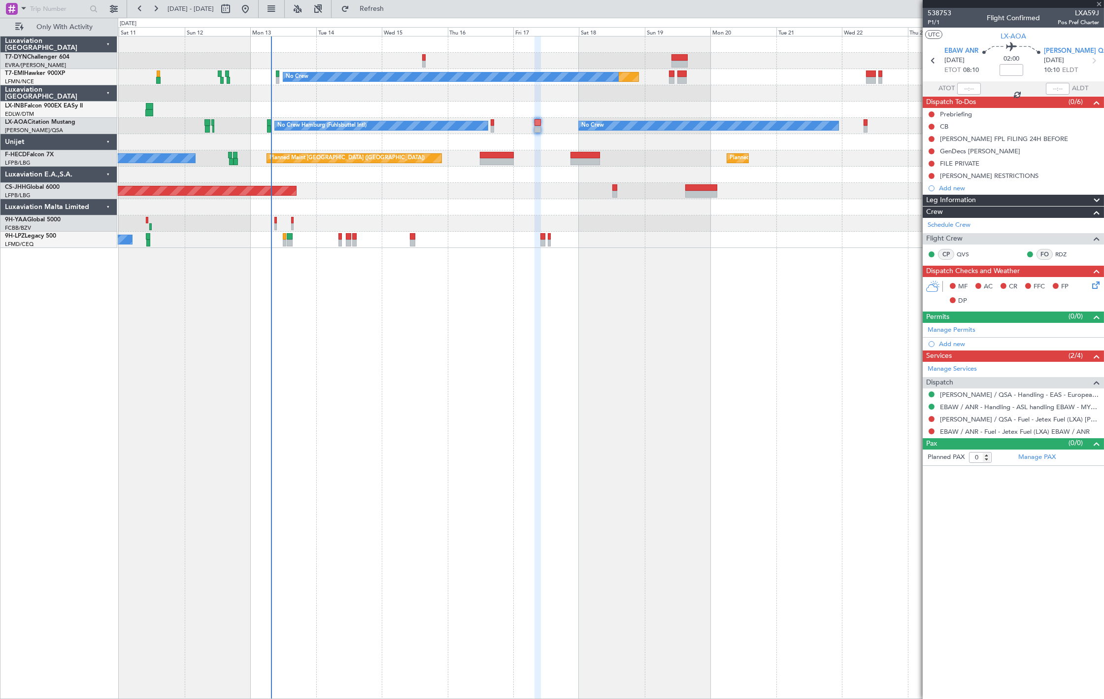
type input "+00:35"
type input "06:22"
type input "07:26"
type input "1"
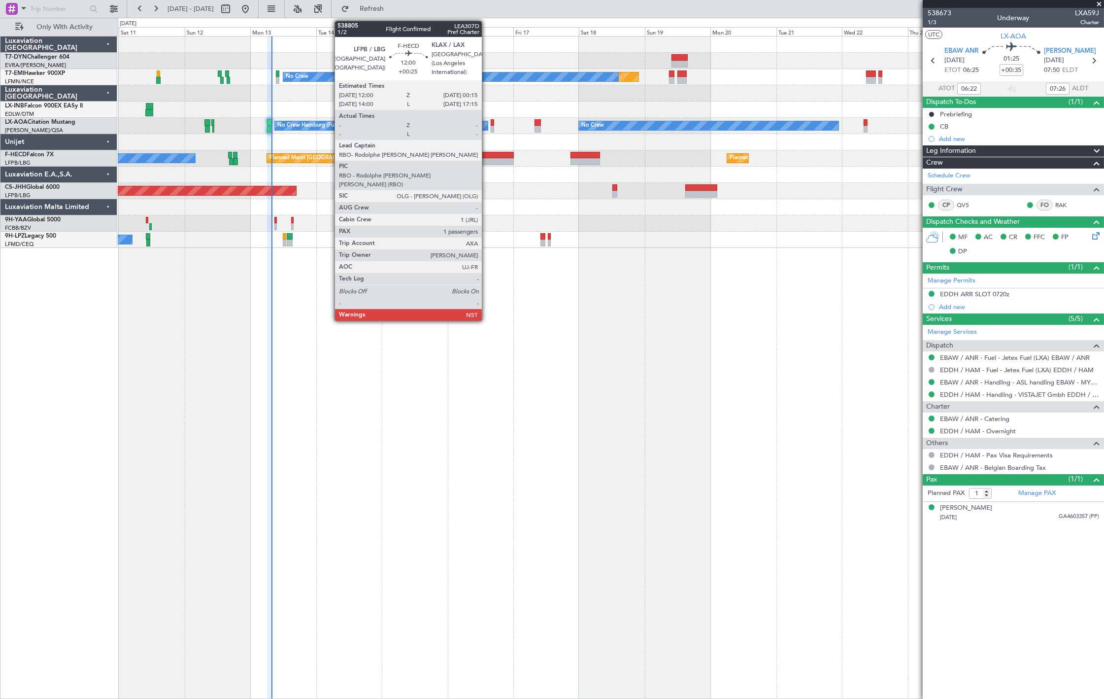
click at [488, 159] on div at bounding box center [497, 161] width 34 height 7
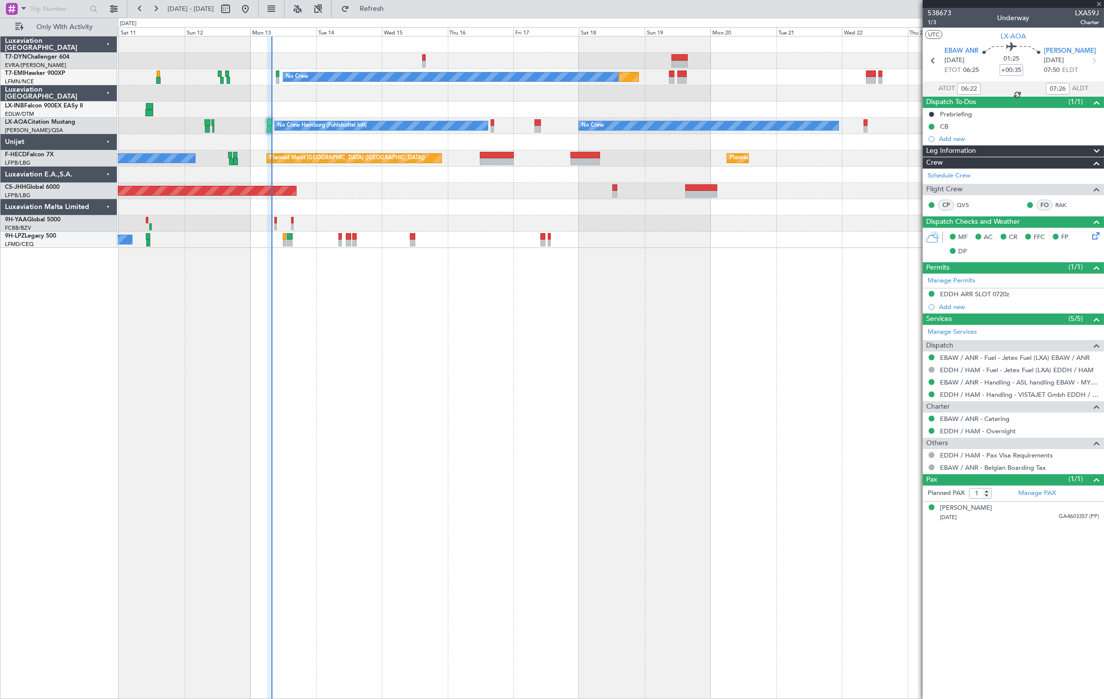
type input "+00:25"
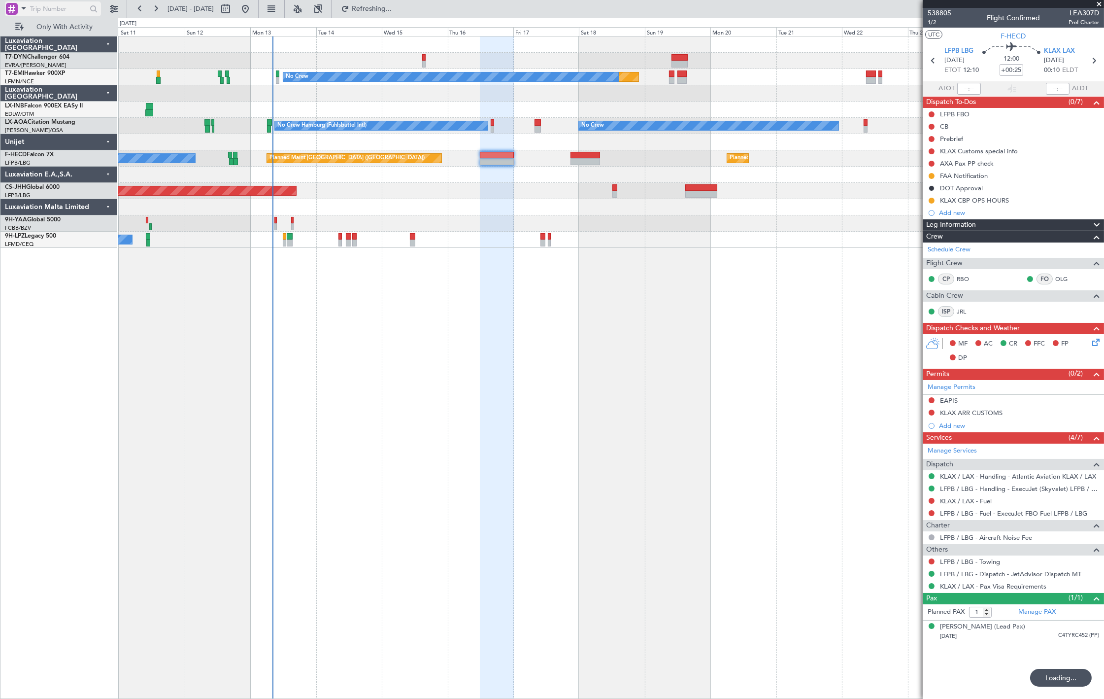
click at [68, 10] on input "text" at bounding box center [58, 8] width 57 height 15
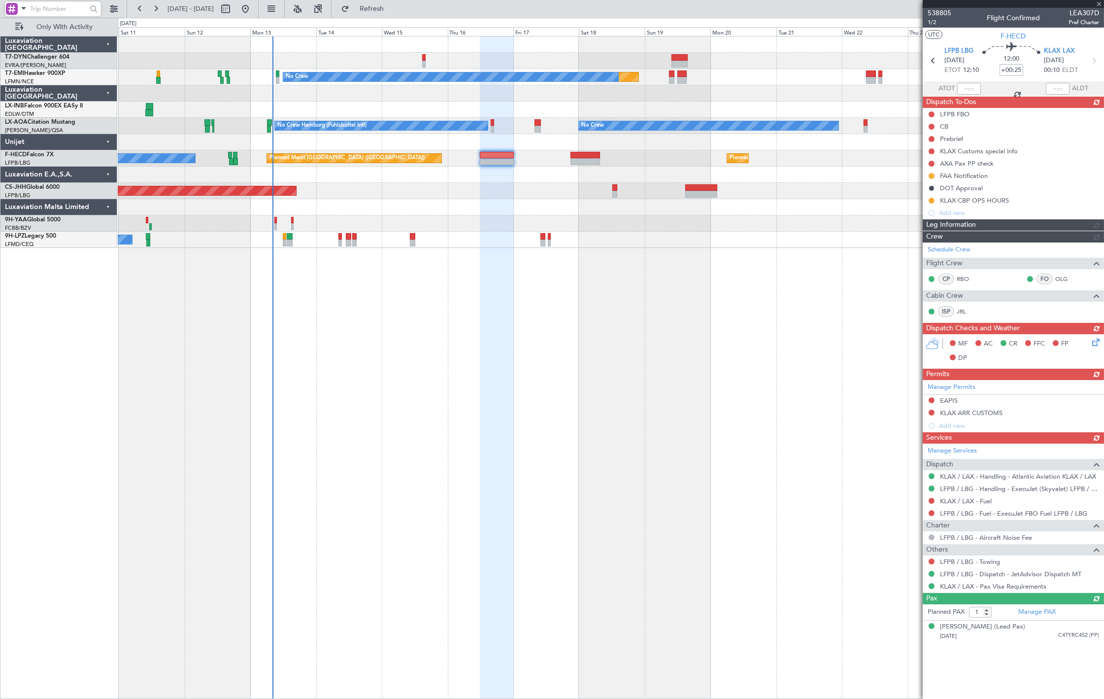
paste input "534116"
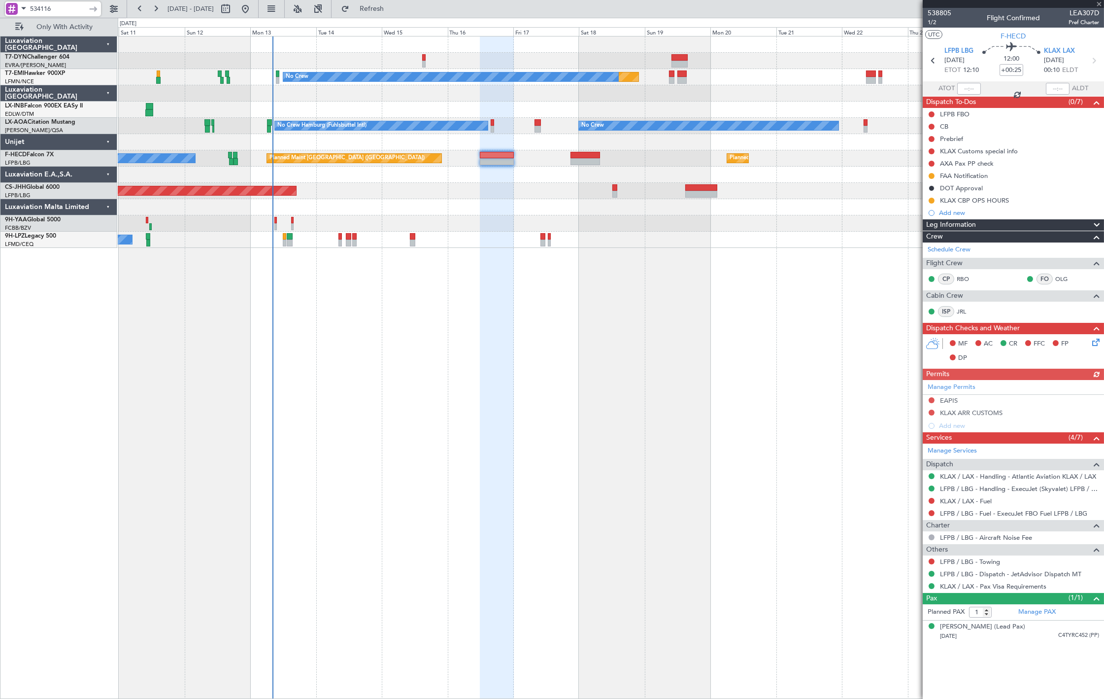
type input "534116"
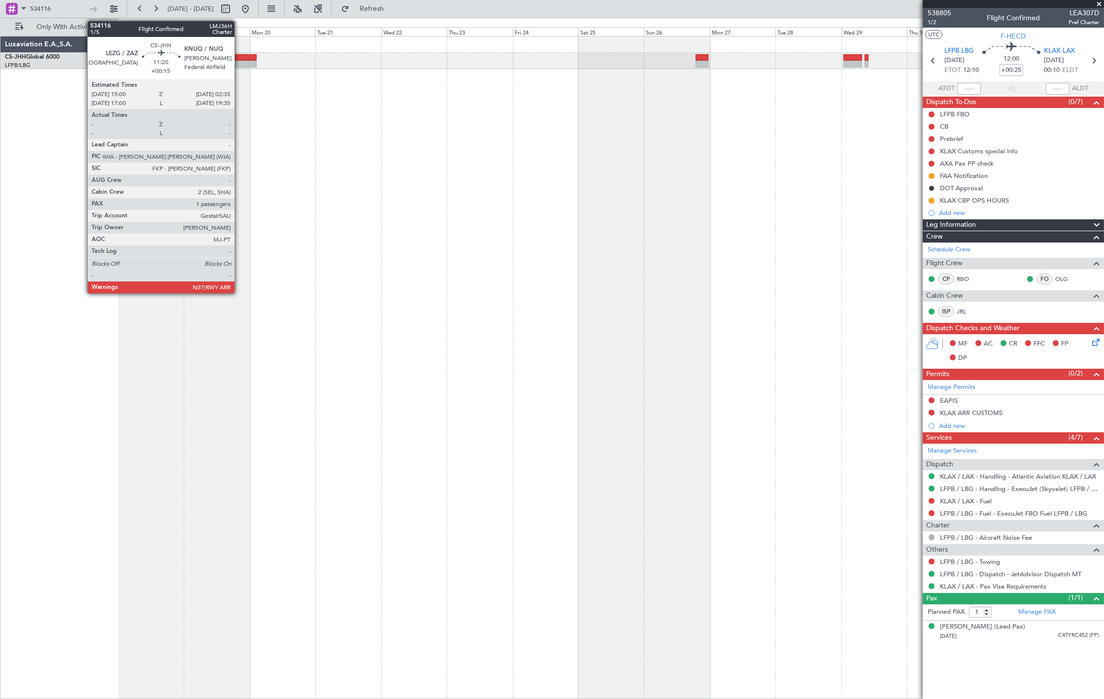
click at [240, 60] on div at bounding box center [241, 57] width 32 height 7
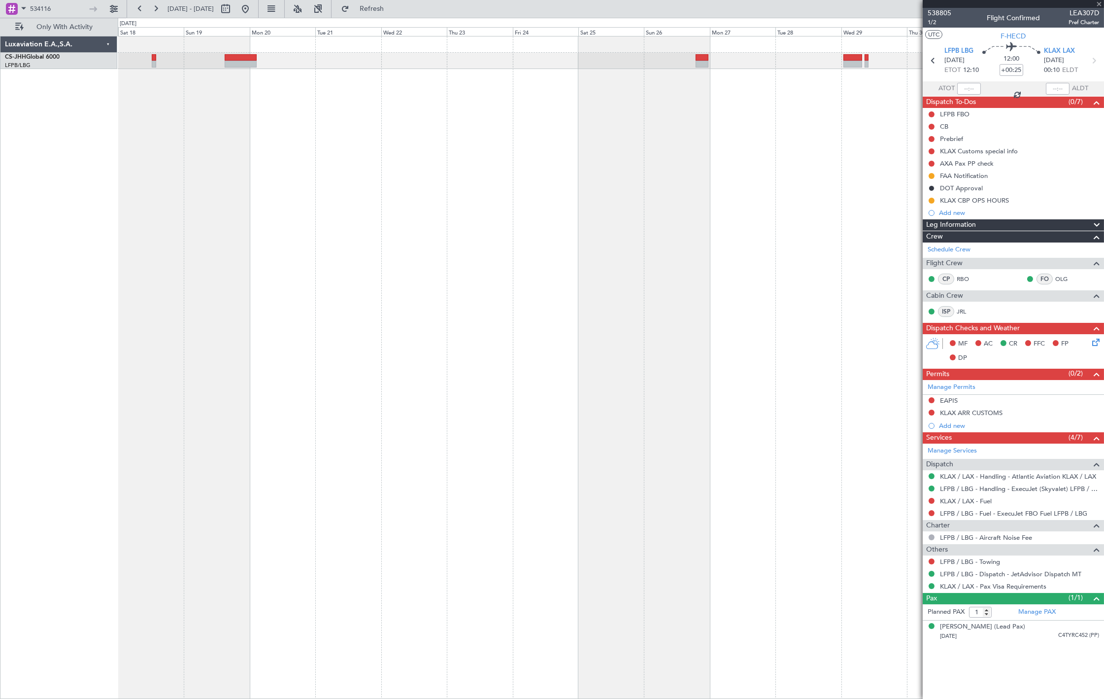
type input "+00:15"
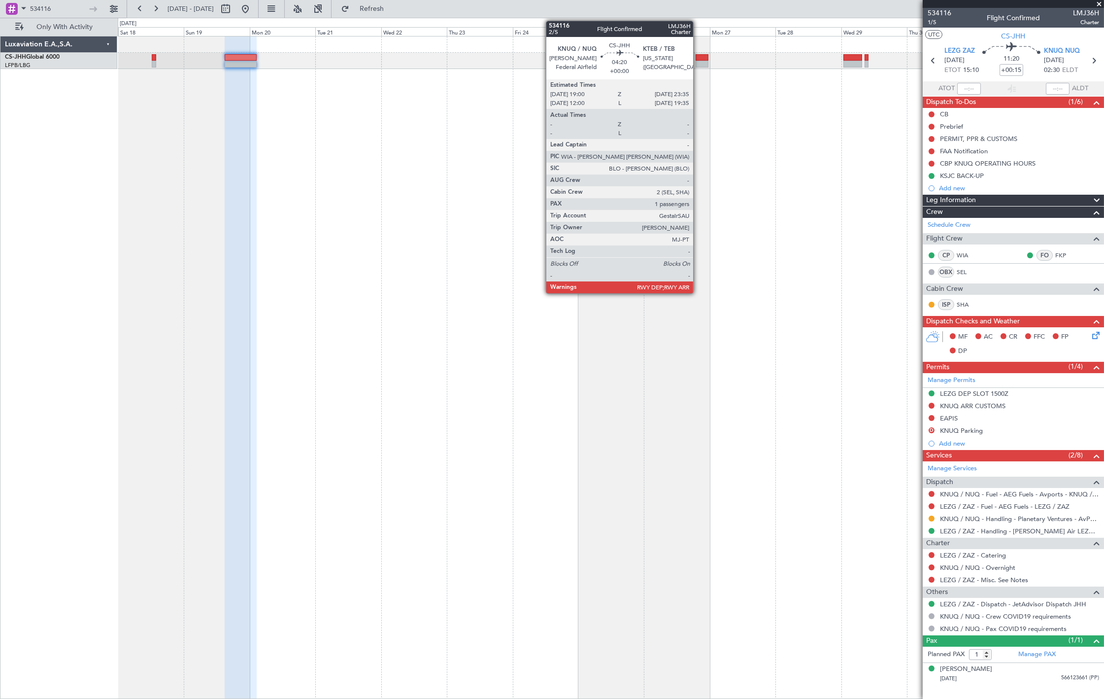
click at [698, 56] on div at bounding box center [702, 57] width 13 height 7
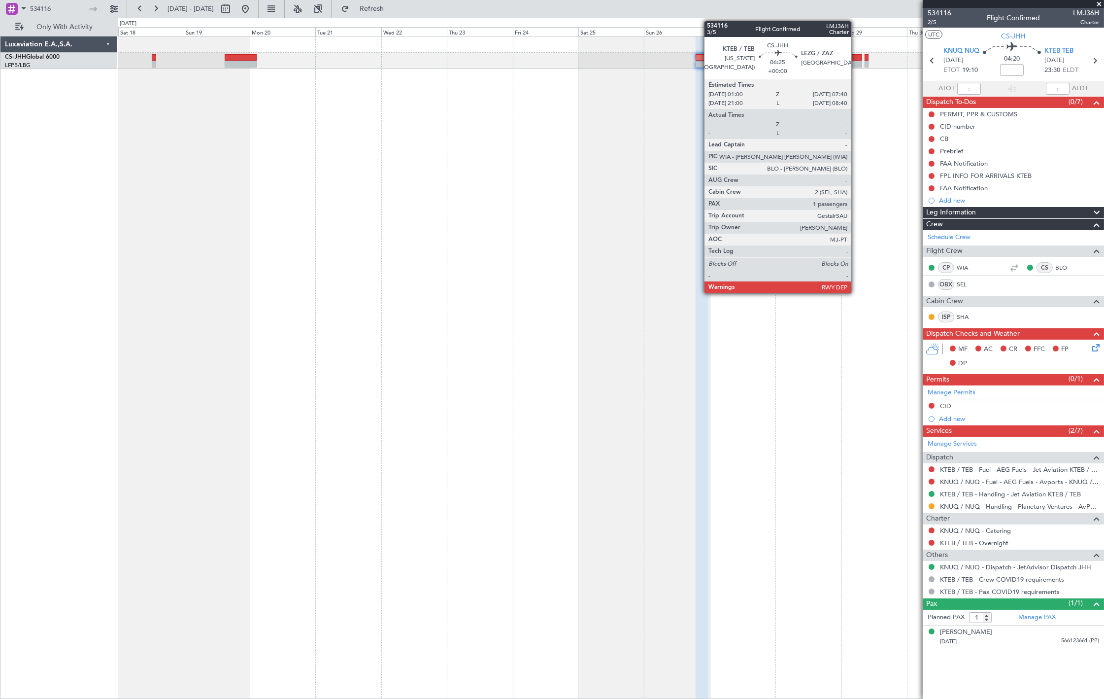
click at [857, 58] on div at bounding box center [853, 57] width 19 height 7
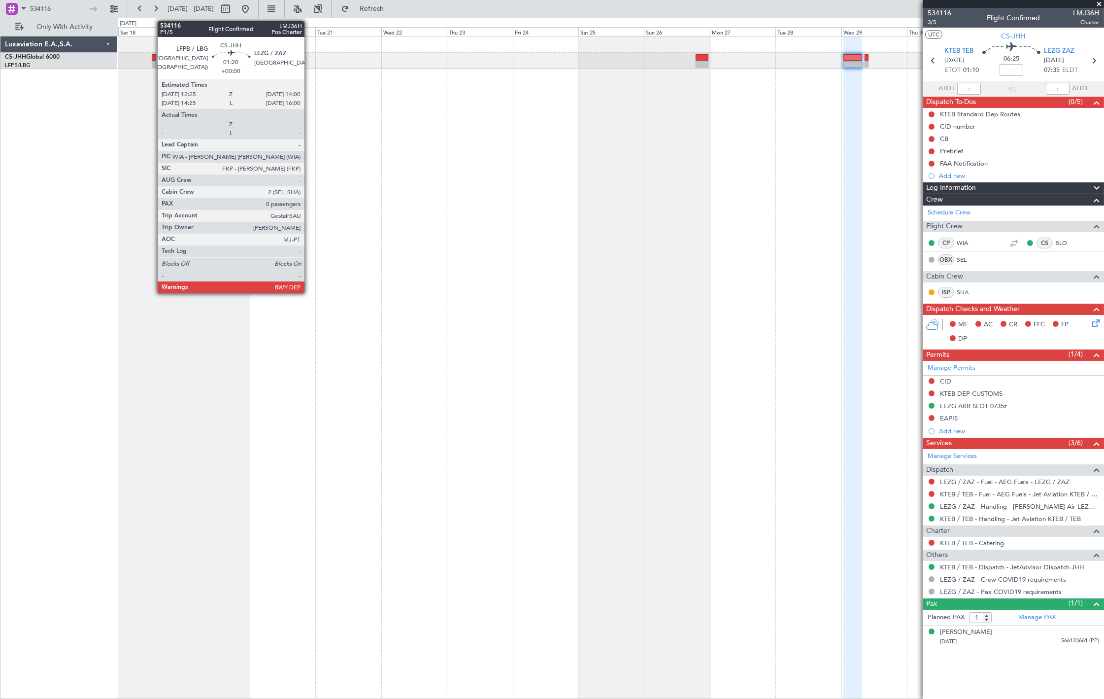
click at [153, 60] on div at bounding box center [154, 57] width 4 height 7
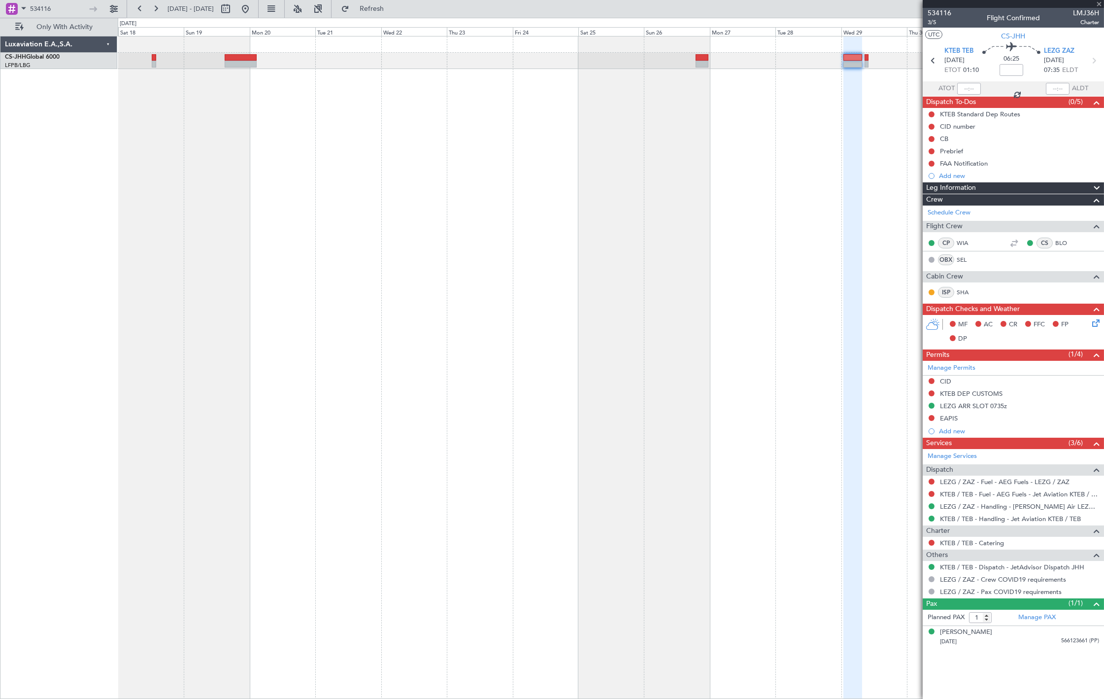
type input "0"
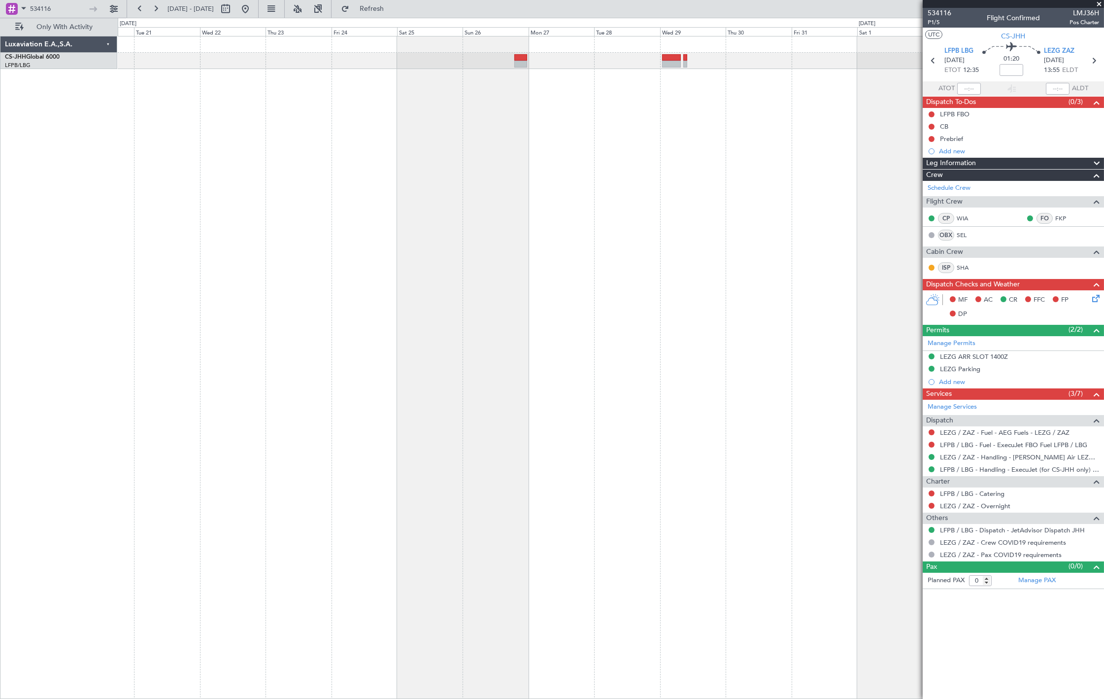
click at [175, 137] on div at bounding box center [611, 367] width 987 height 663
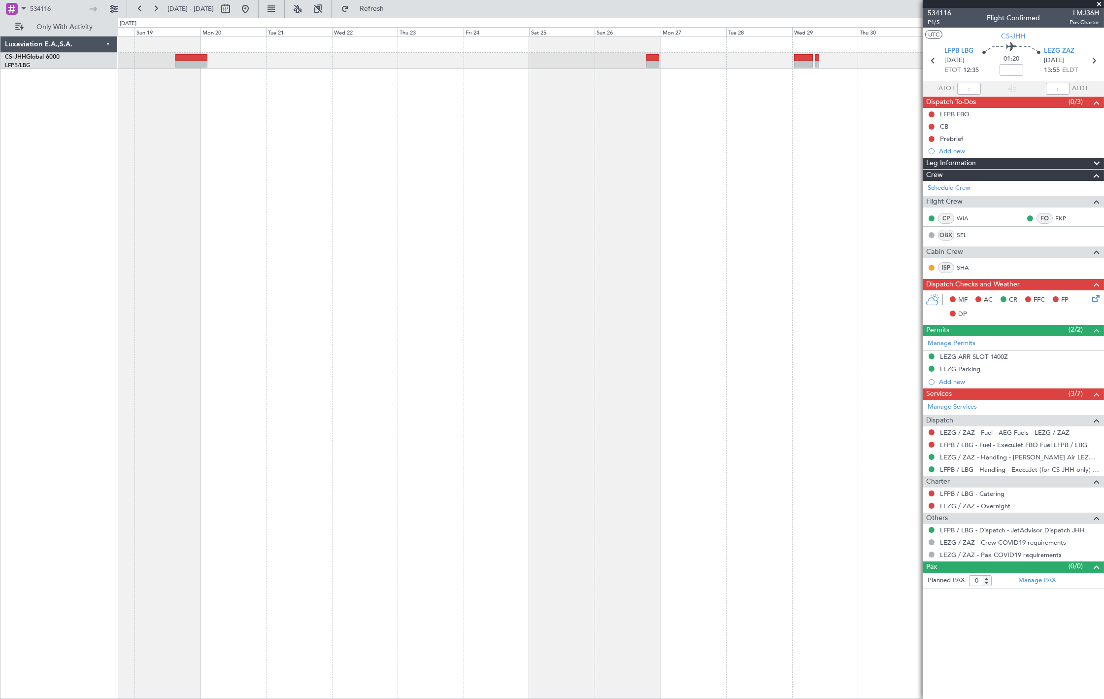
click at [843, 194] on div at bounding box center [611, 367] width 987 height 663
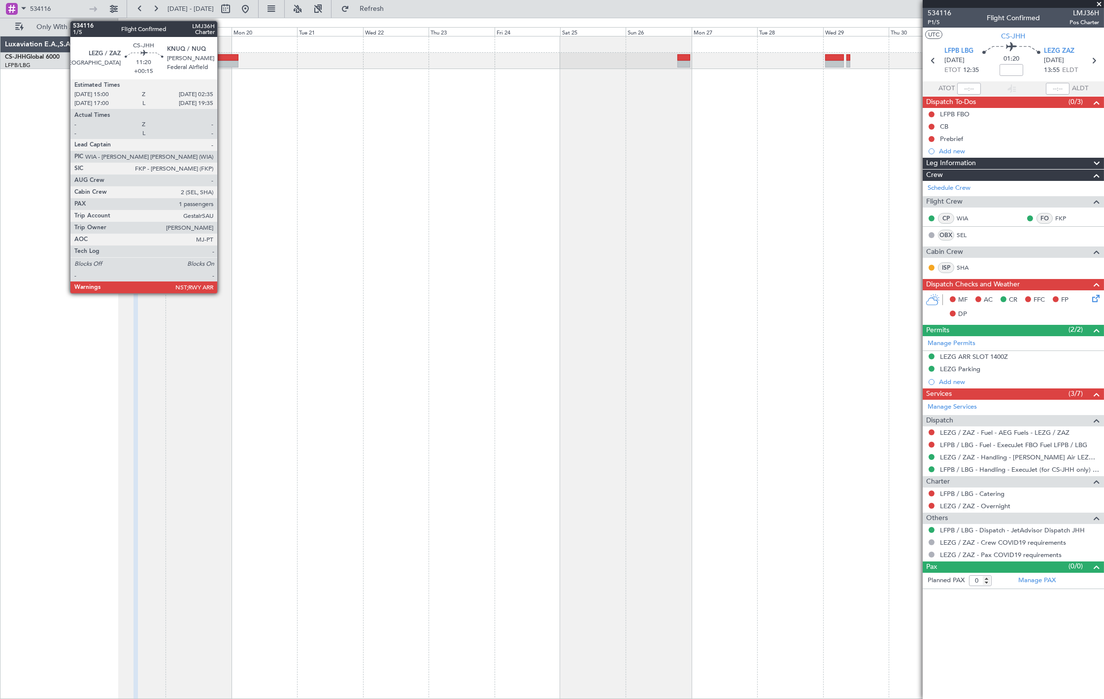
click at [222, 57] on div at bounding box center [222, 57] width 32 height 7
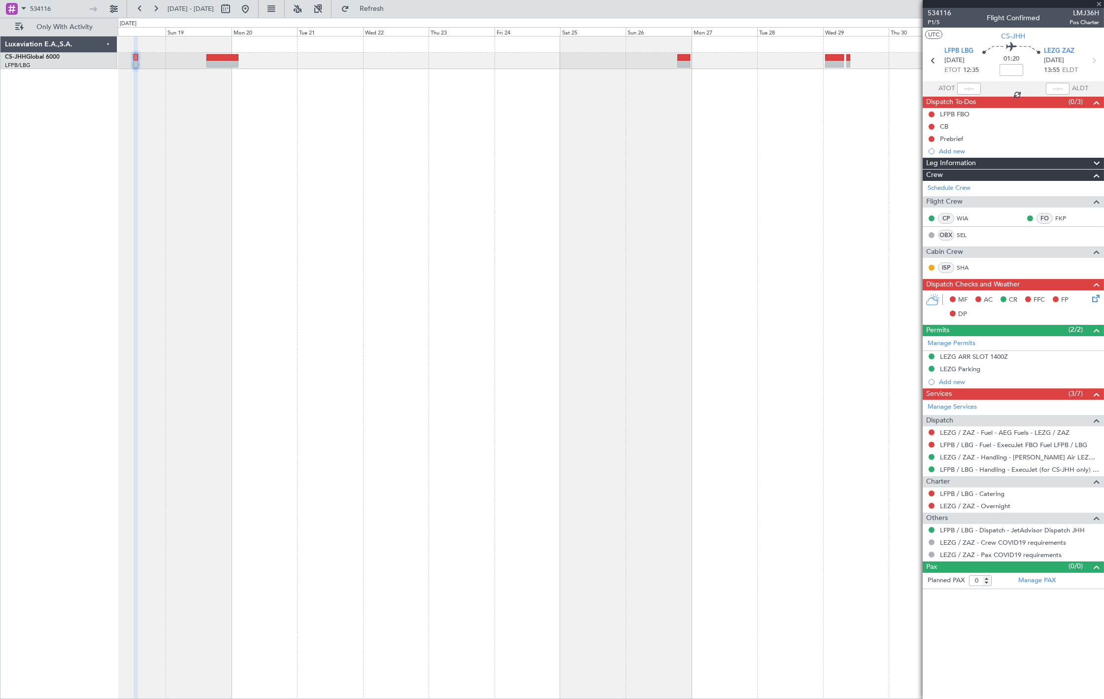
type input "+00:15"
type input "1"
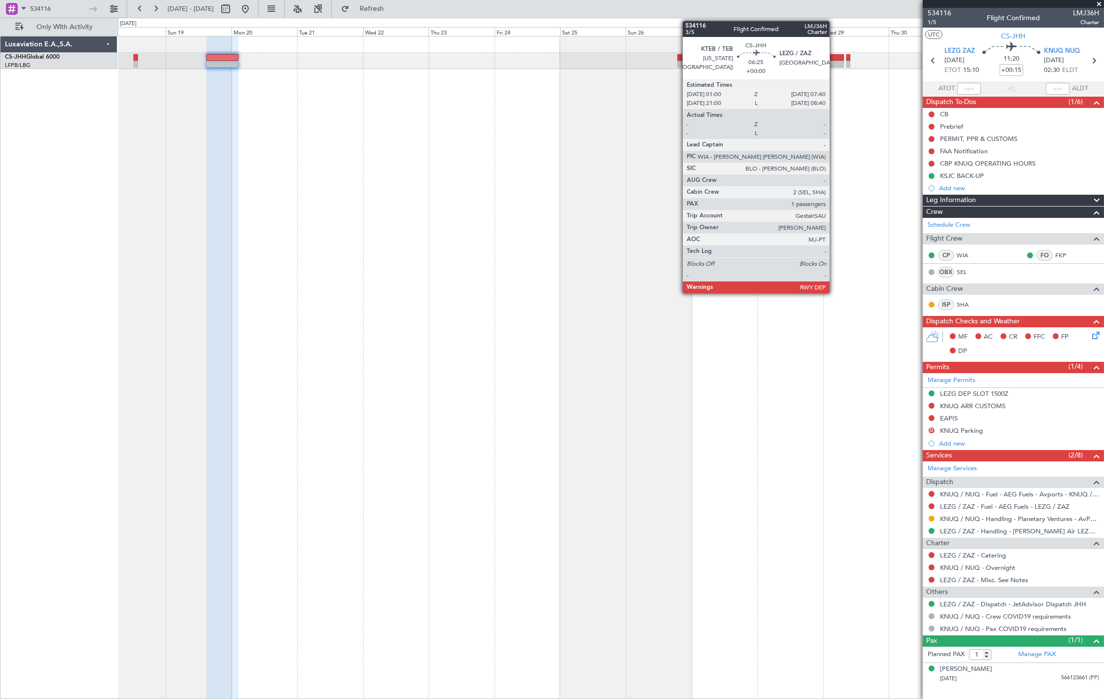
click at [835, 57] on div at bounding box center [834, 57] width 19 height 7
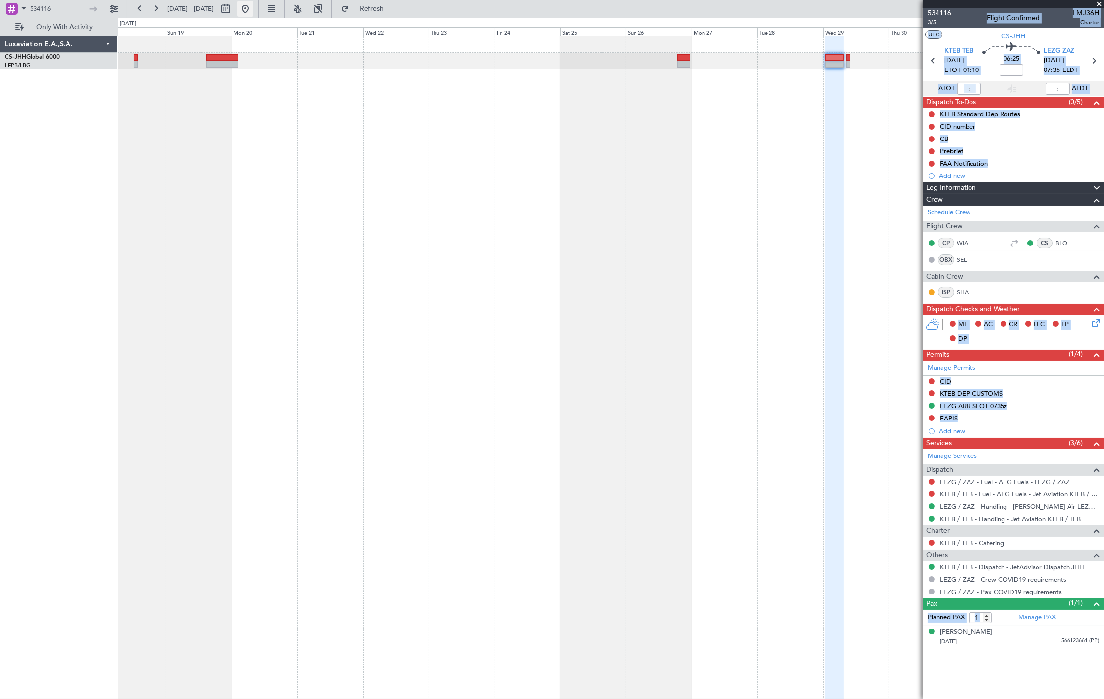
click at [253, 12] on button at bounding box center [246, 9] width 16 height 16
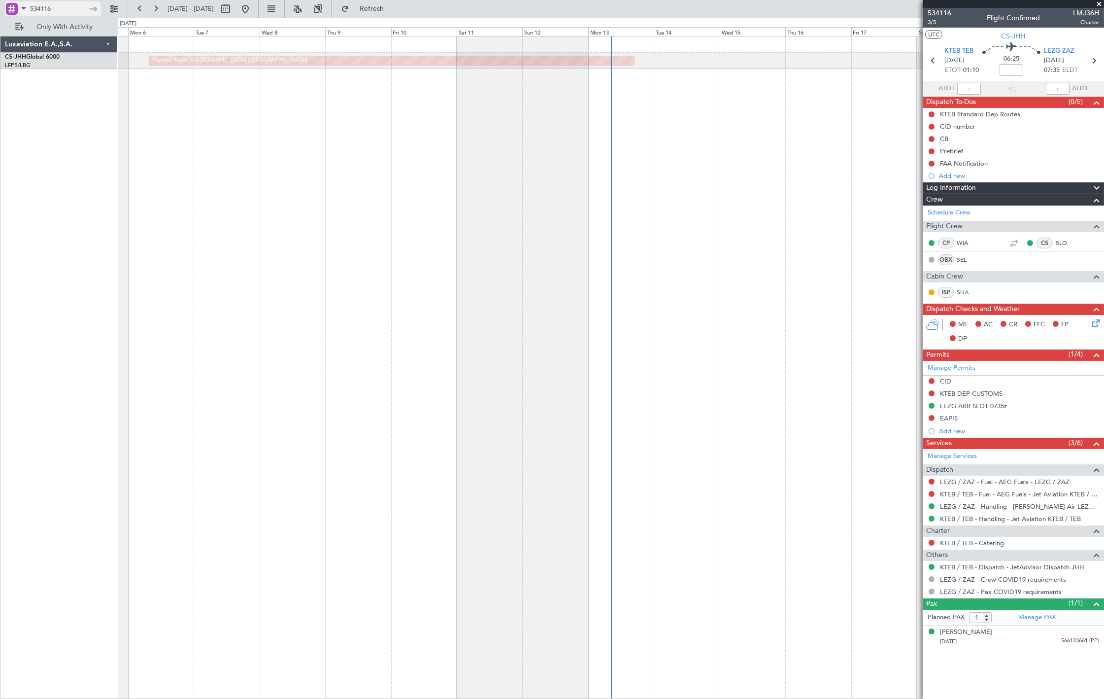
click at [72, 6] on input "534116" at bounding box center [58, 8] width 57 height 15
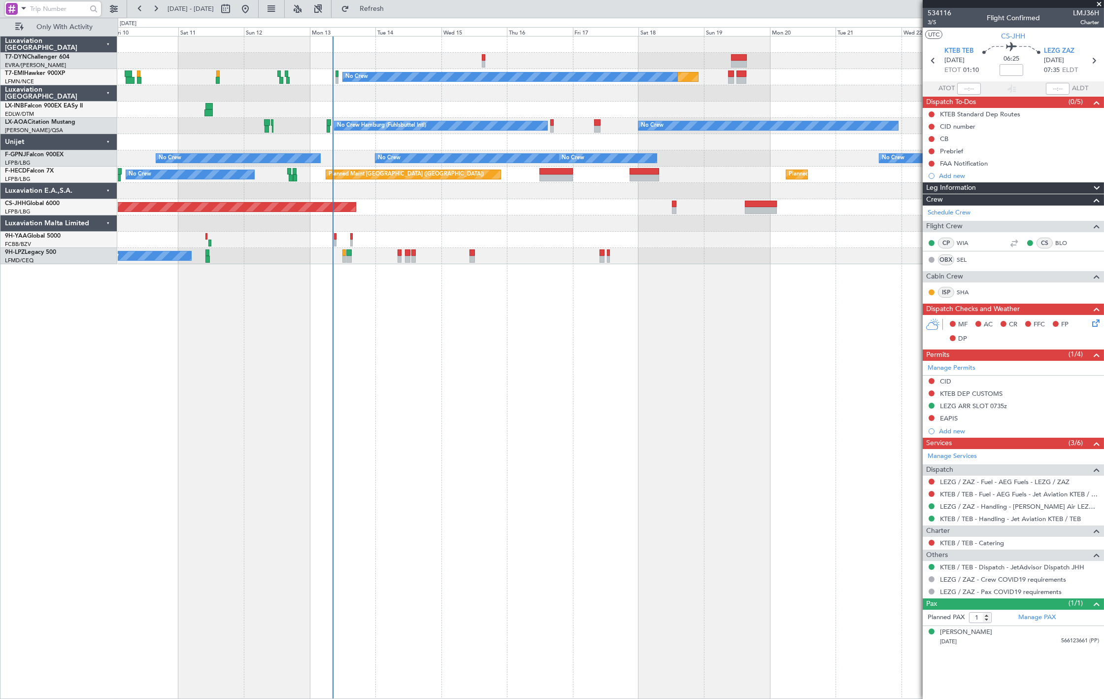
click at [388, 273] on div "Planned Maint No Crew No Crew No Crew Hamburg (Fuhlsbuttel Intl) Planned Maint …" at bounding box center [611, 367] width 987 height 663
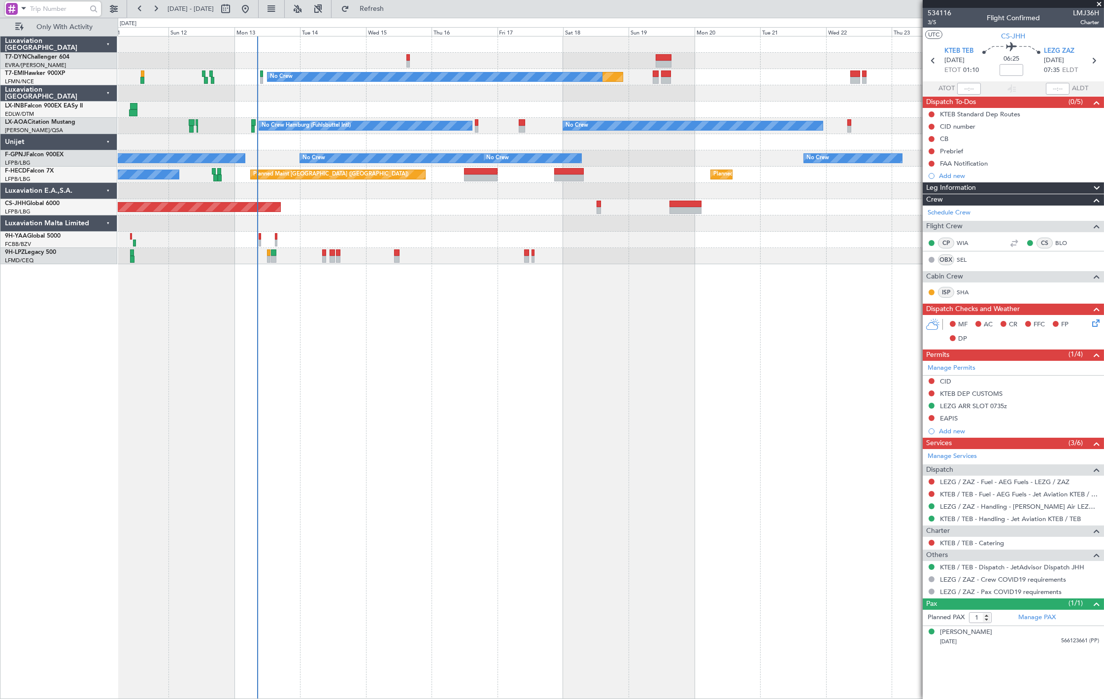
click at [298, 295] on div "Planned Maint No Crew No Crew No Crew Hamburg (Fuhlsbuttel Intl) Planned Maint …" at bounding box center [611, 367] width 987 height 663
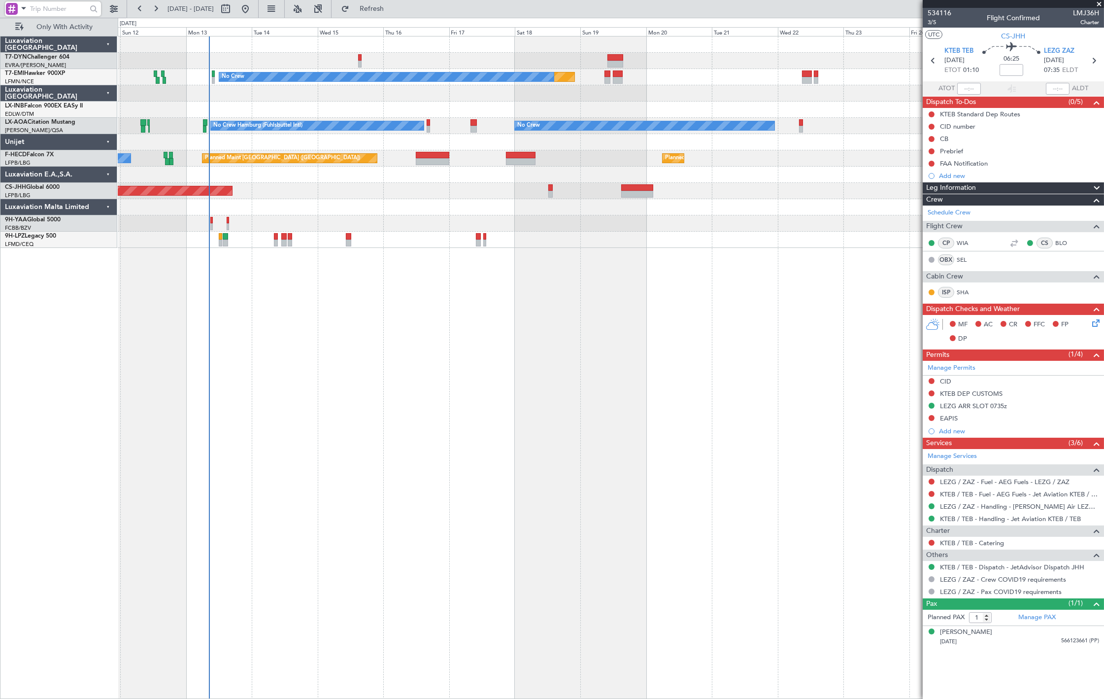
click at [543, 303] on div "Planned Maint No Crew No Crew No Crew Hamburg (Fuhlsbuttel Intl) Planned Maint …" at bounding box center [611, 367] width 987 height 663
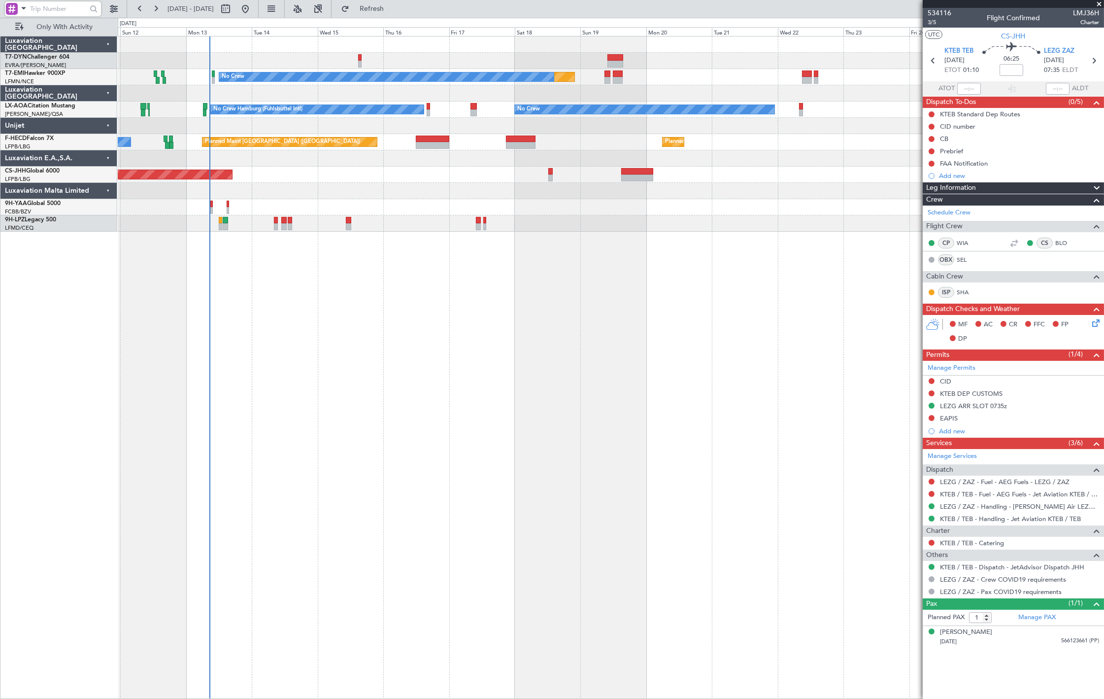
click at [177, 317] on div "Planned Maint No Crew No Crew No Crew Hamburg (Fuhlsbuttel Intl) Planned Maint …" at bounding box center [611, 367] width 987 height 663
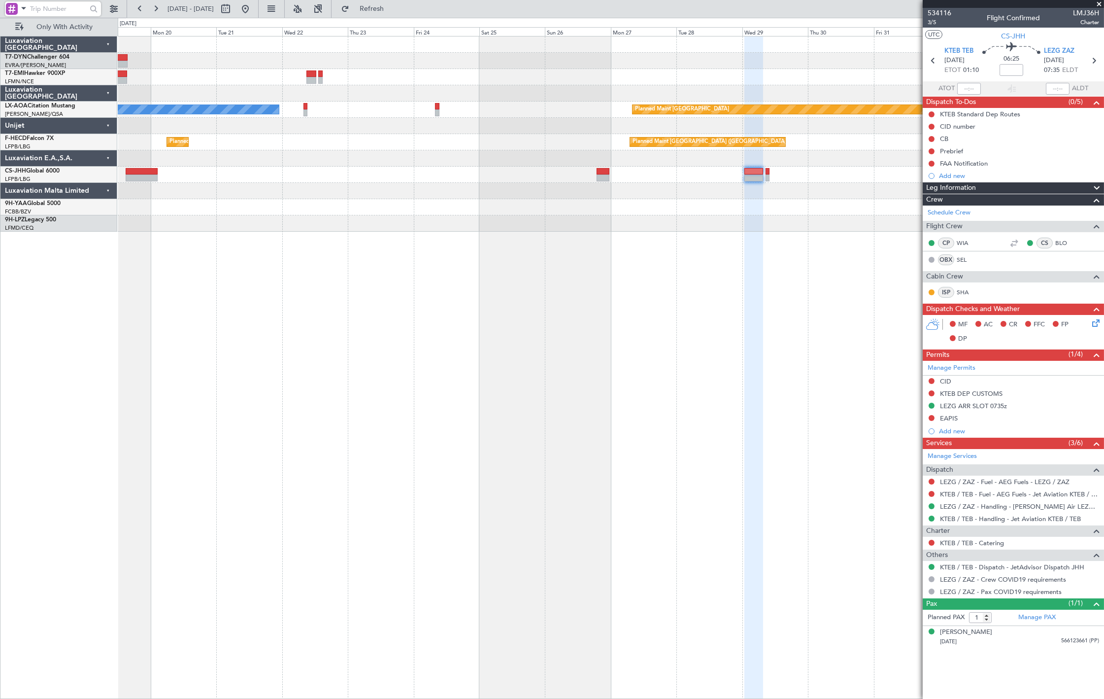
click at [139, 259] on div "No Crew Planned Maint No Crew Planned Maint [GEOGRAPHIC_DATA] No Crew Hamburg (…" at bounding box center [611, 367] width 987 height 663
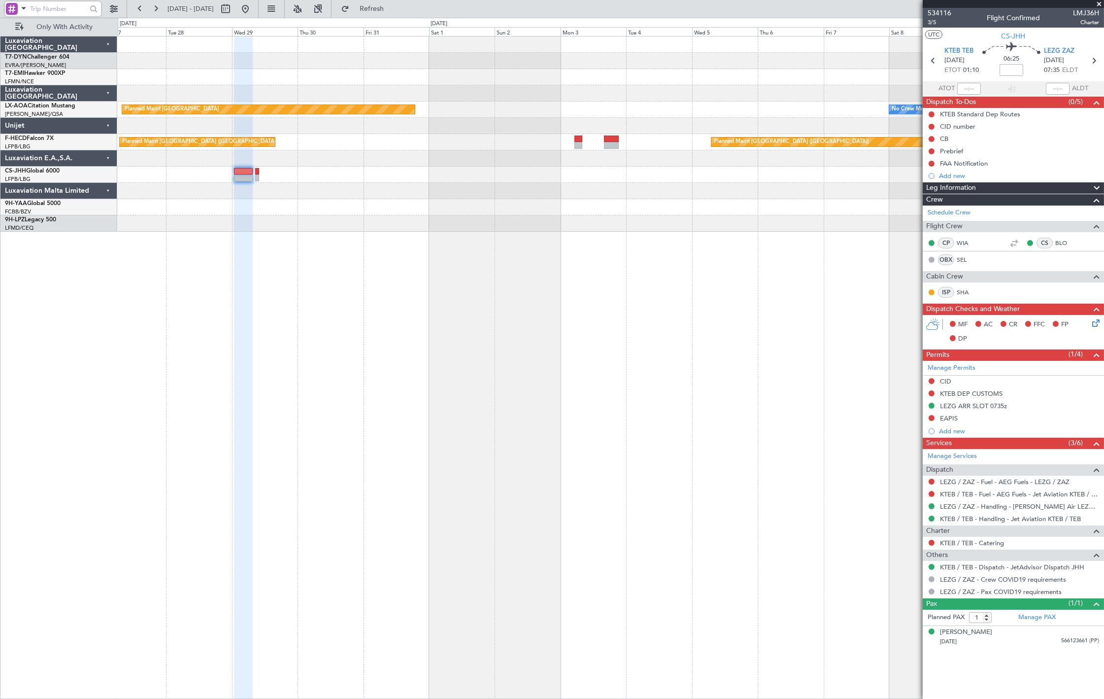
click at [224, 258] on div "Planned Maint Riga (Riga Intl) Planned Maint [GEOGRAPHIC_DATA] No Crew [GEOGRAP…" at bounding box center [611, 367] width 987 height 663
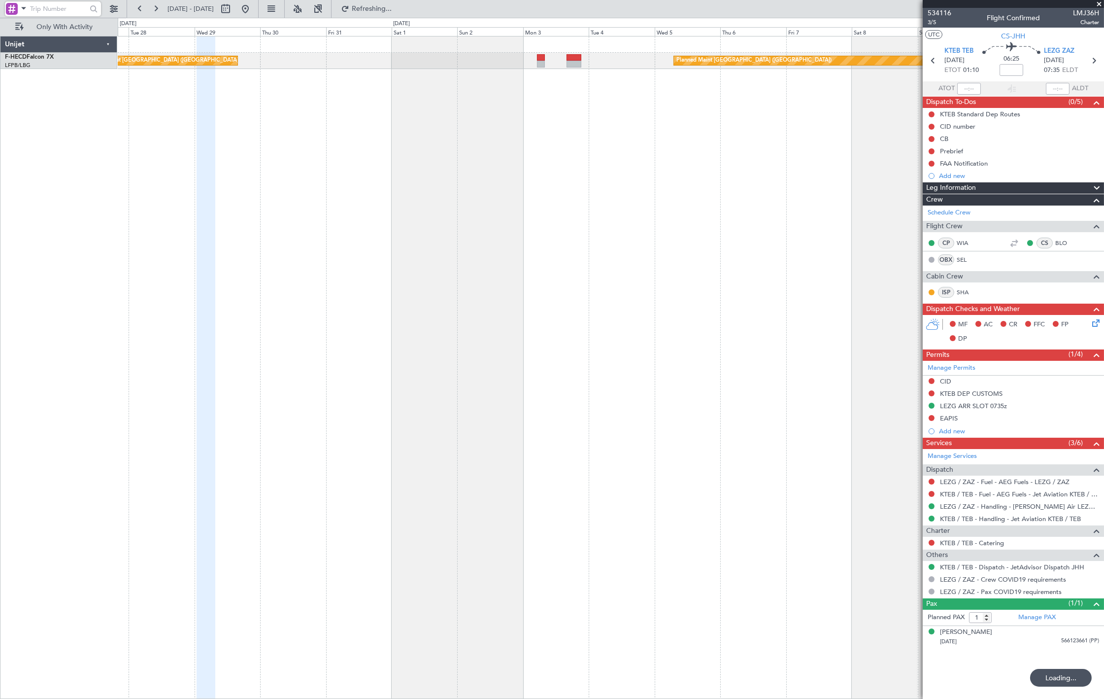
click at [641, 250] on div "Planned Maint [GEOGRAPHIC_DATA] ([GEOGRAPHIC_DATA]) Planned Maint [GEOGRAPHIC_D…" at bounding box center [611, 367] width 987 height 663
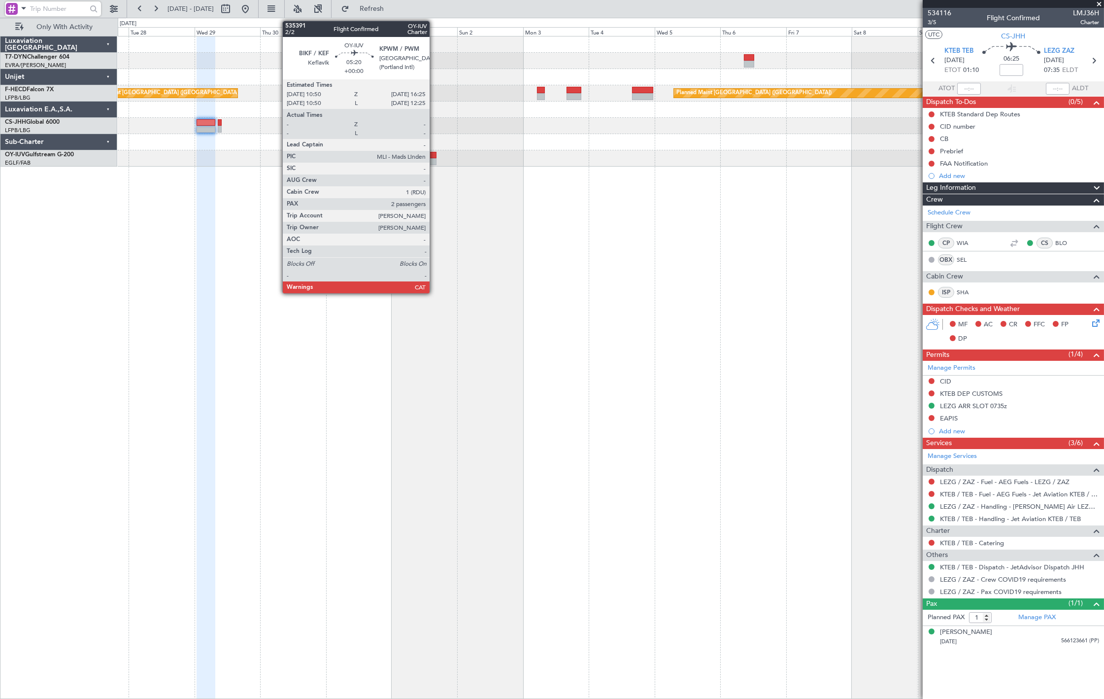
click at [435, 161] on div at bounding box center [429, 161] width 16 height 7
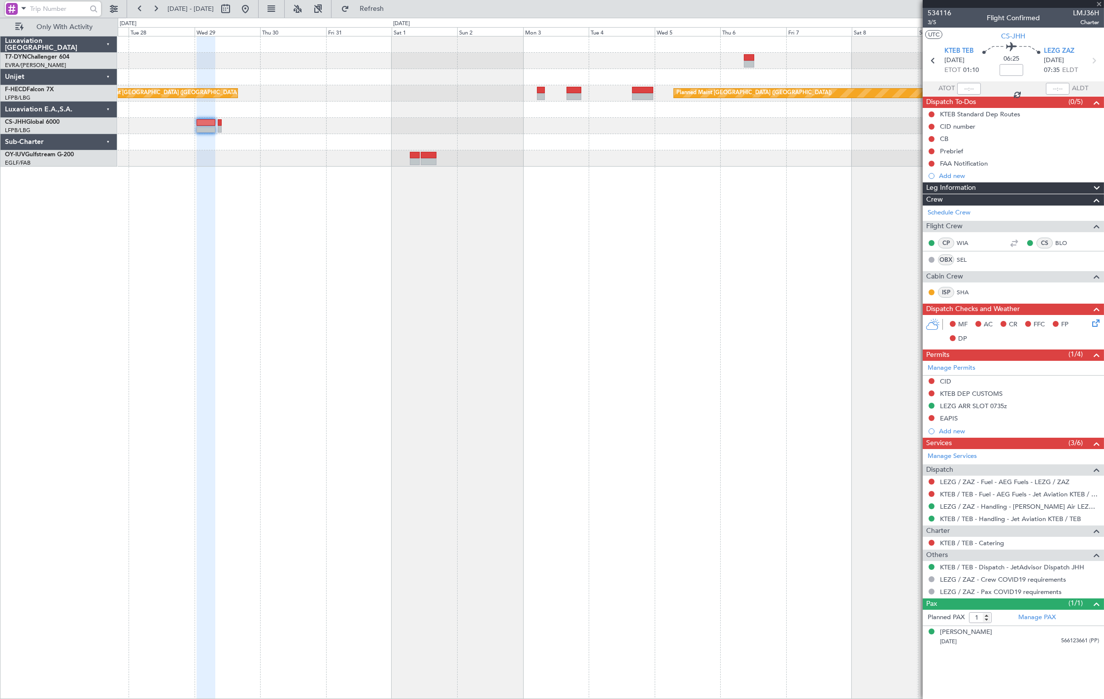
type input "2"
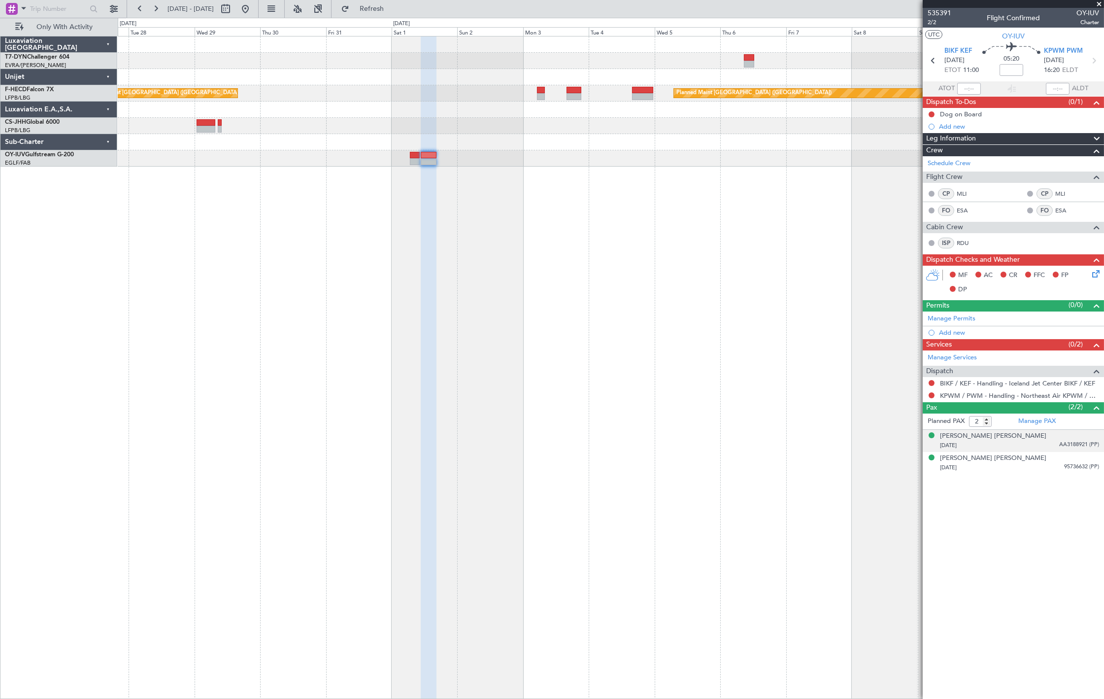
click at [1031, 445] on div "[DATE] AA3188921 (PP)" at bounding box center [1019, 446] width 159 height 10
click at [253, 10] on button at bounding box center [246, 9] width 16 height 16
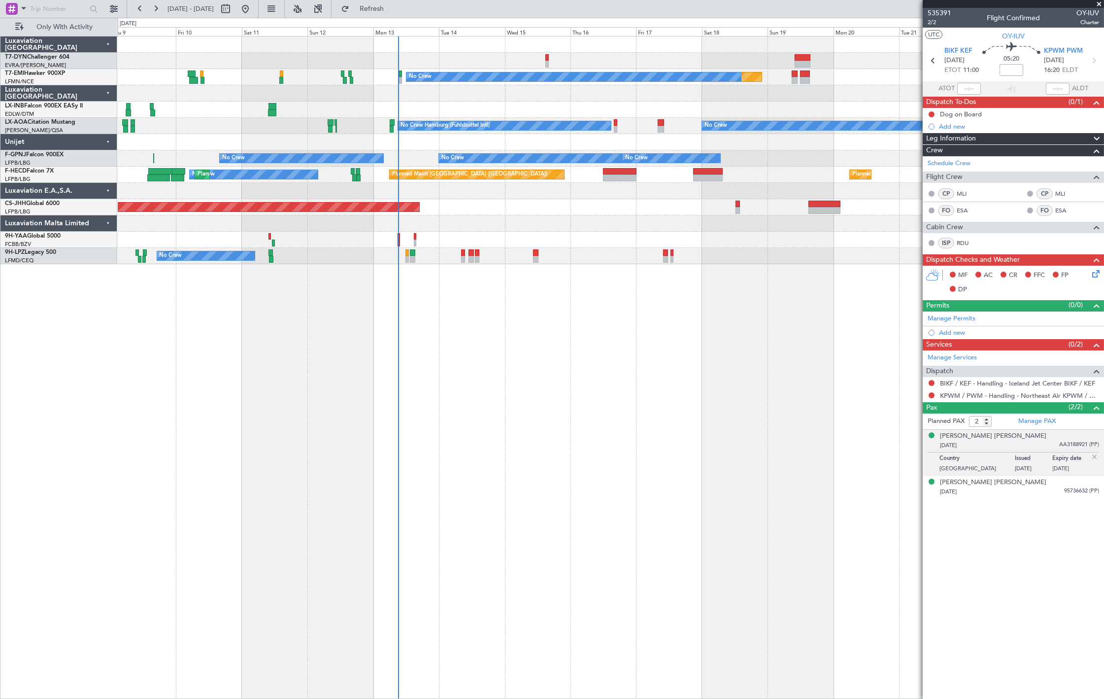
click at [365, 372] on div "Planned Maint No Crew No Crew No Crew Hamburg (Fuhlsbuttel Intl) Planned Maint …" at bounding box center [611, 367] width 987 height 663
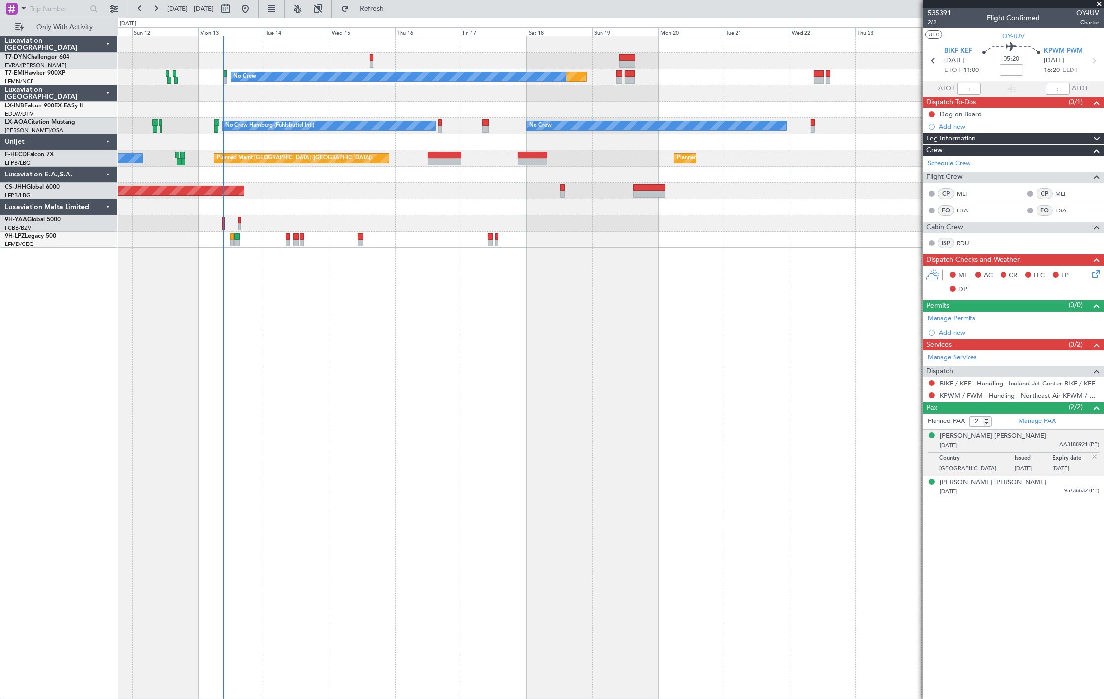
click at [578, 207] on div at bounding box center [611, 207] width 986 height 16
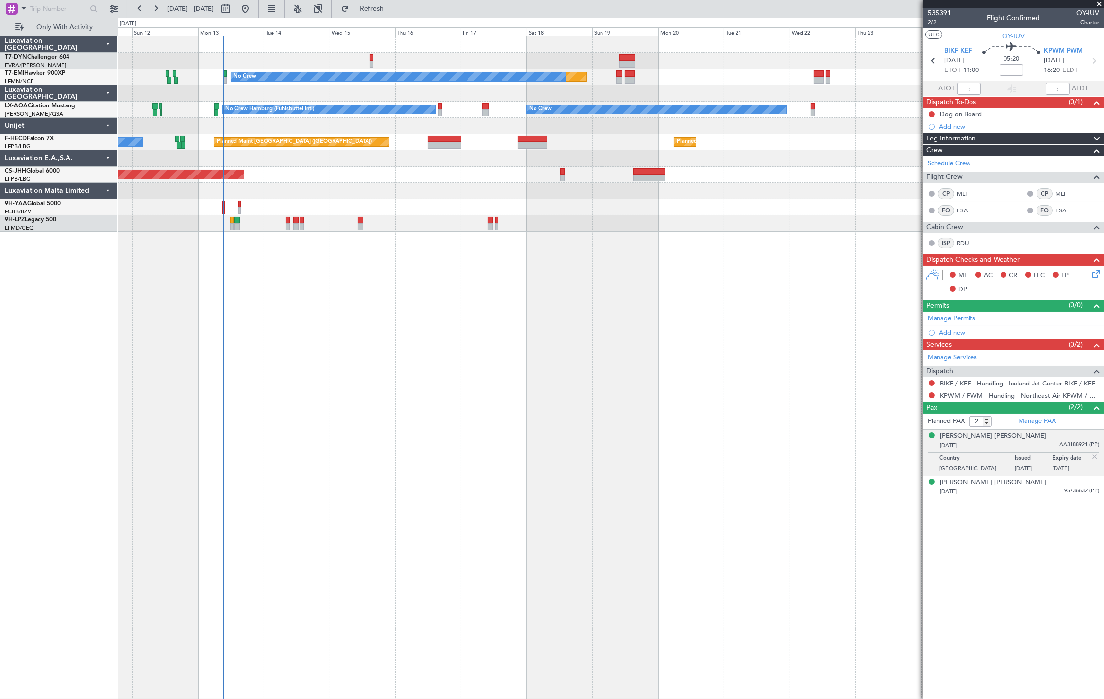
click at [304, 171] on div "Planned Maint No Crew No Crew No Crew Hamburg (Fuhlsbuttel Intl) Planned Maint …" at bounding box center [611, 133] width 986 height 195
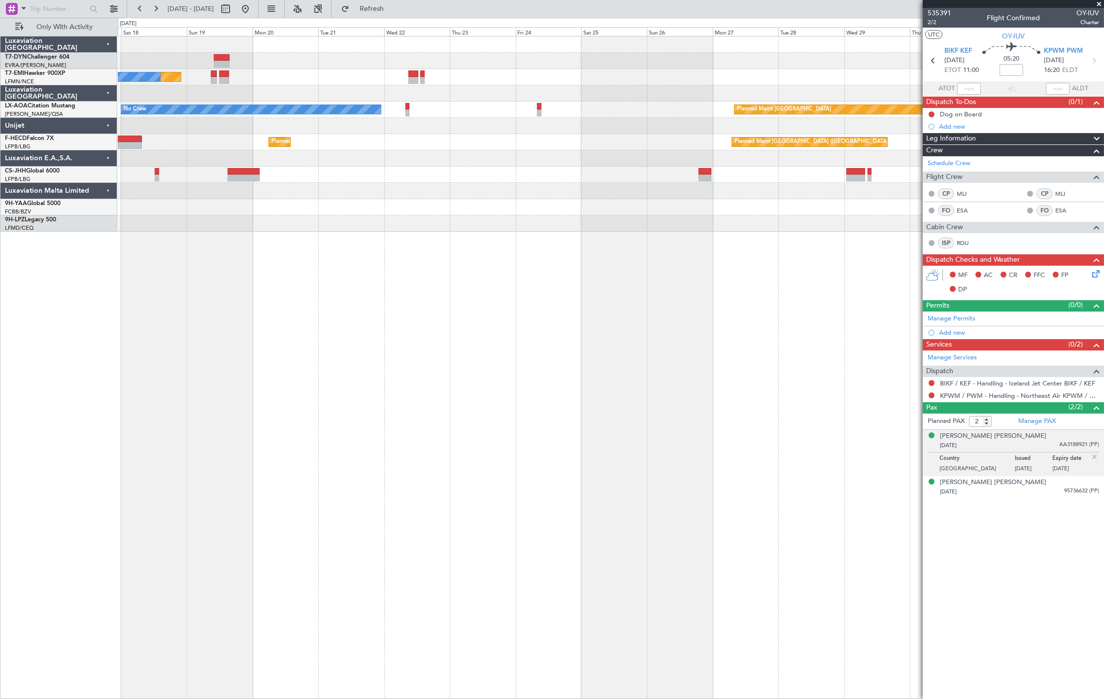
click at [327, 181] on div "Planned Maint No Crew No Crew Planned Maint [GEOGRAPHIC_DATA] No Crew Hamburg (…" at bounding box center [611, 133] width 986 height 195
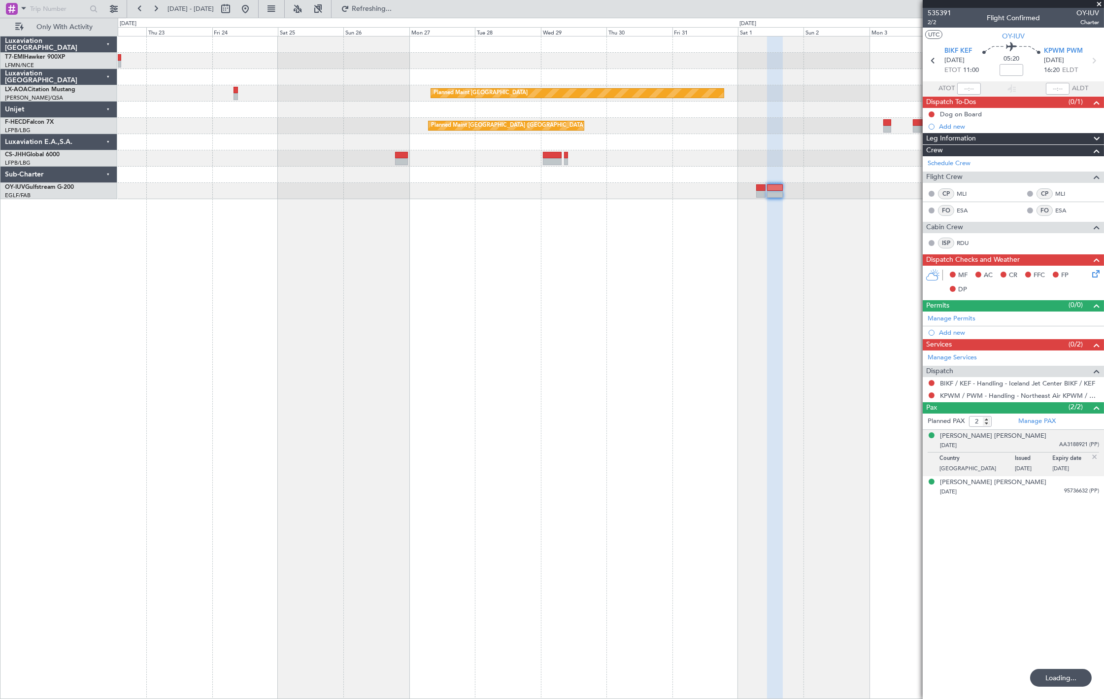
click at [292, 190] on div "Planned Maint Planned Maint [GEOGRAPHIC_DATA] No Crew [GEOGRAPHIC_DATA] No Crew…" at bounding box center [611, 117] width 986 height 163
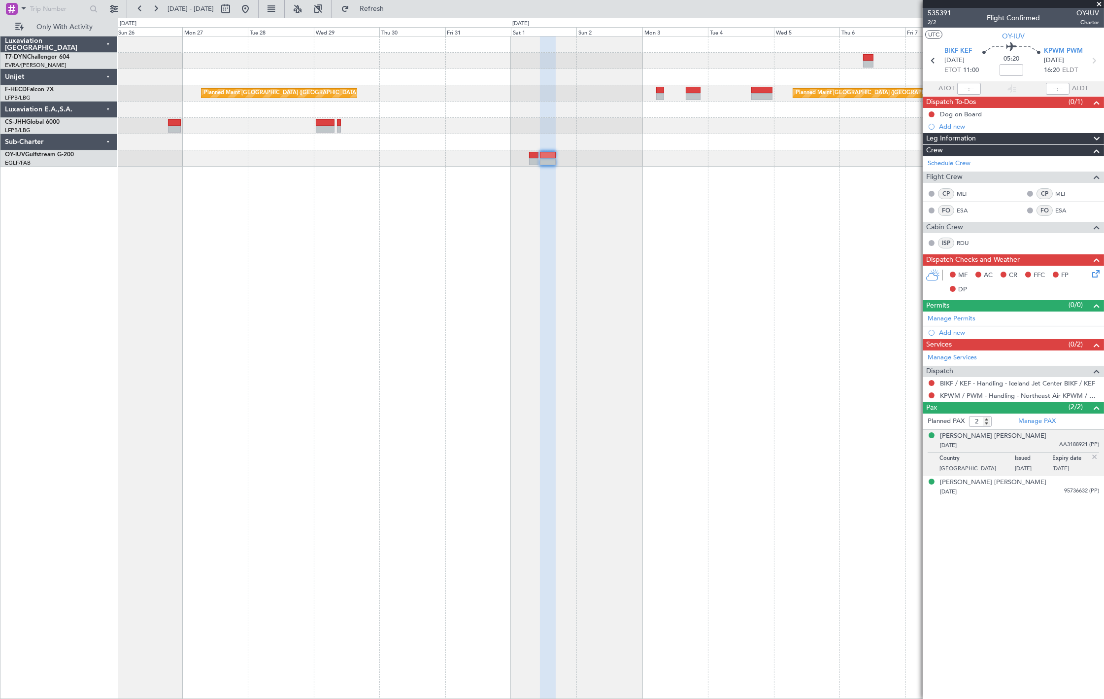
drag, startPoint x: 278, startPoint y: 12, endPoint x: 286, endPoint y: 38, distance: 27.9
click at [253, 12] on button at bounding box center [246, 9] width 16 height 16
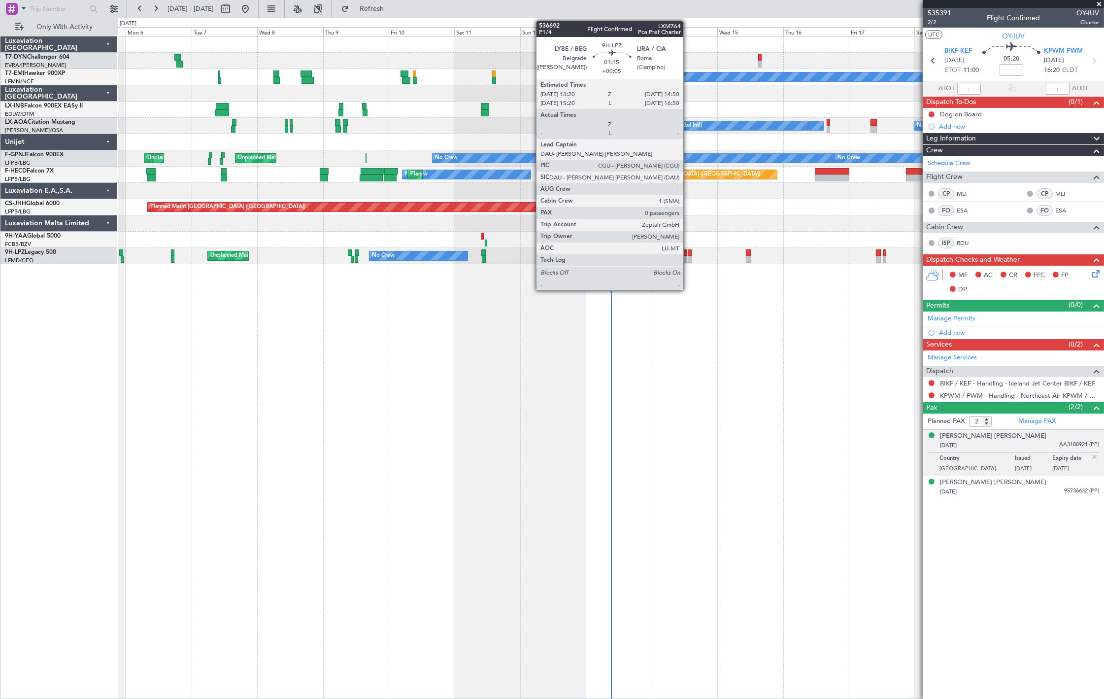
click at [689, 256] on div at bounding box center [690, 259] width 4 height 7
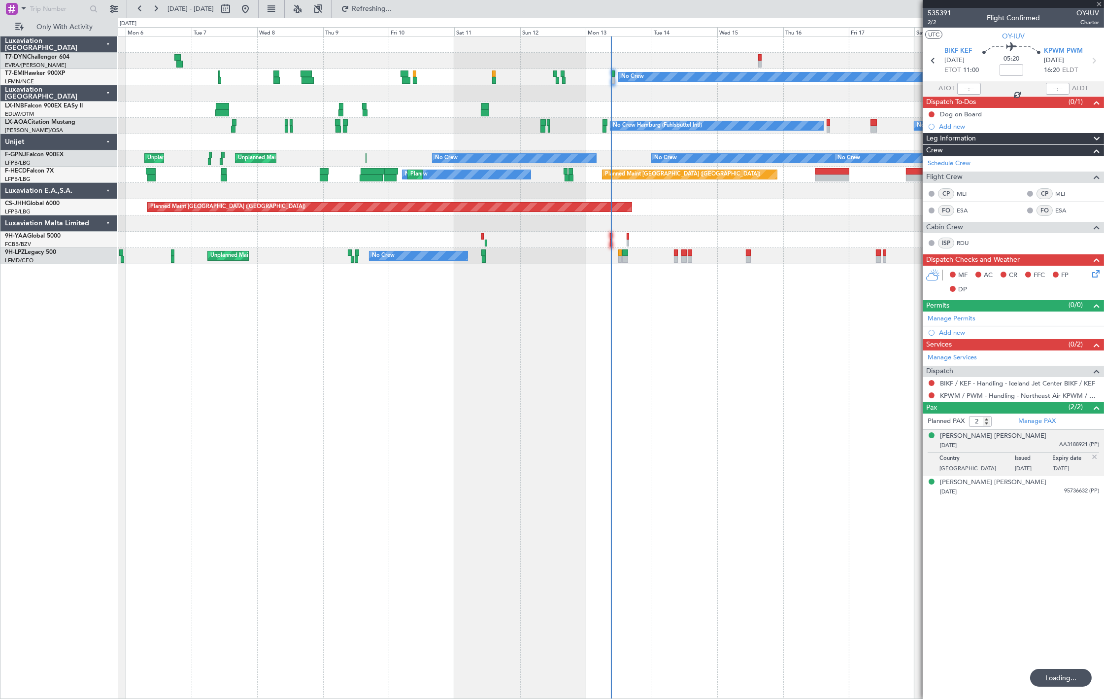
type input "+00:05"
type input "0"
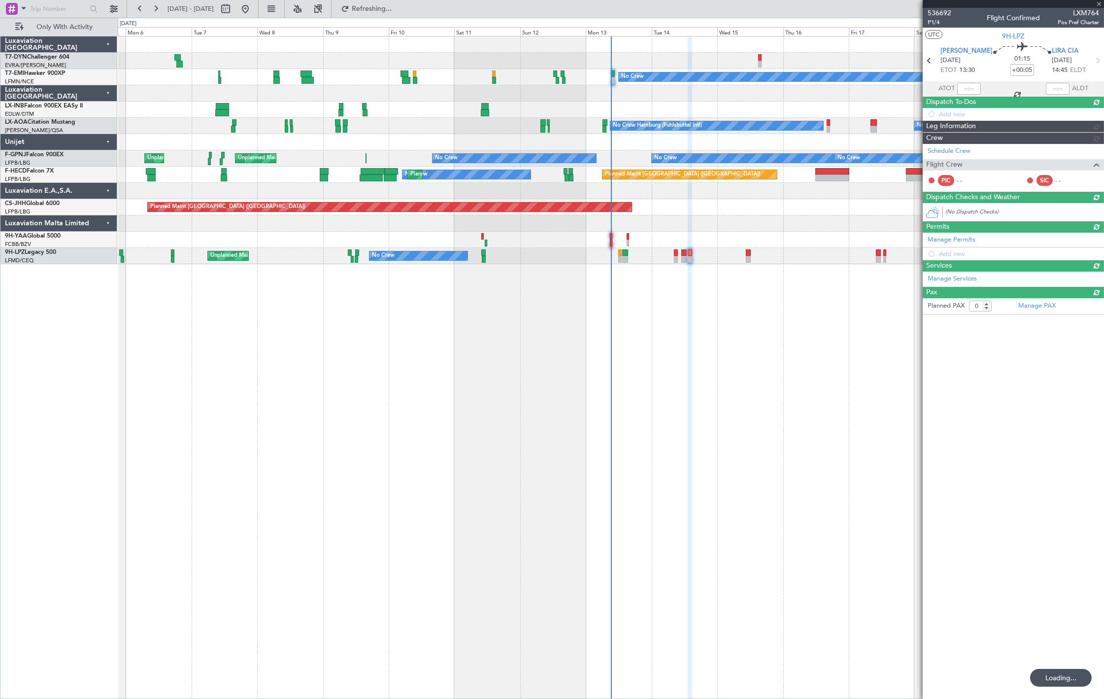
type input "2"
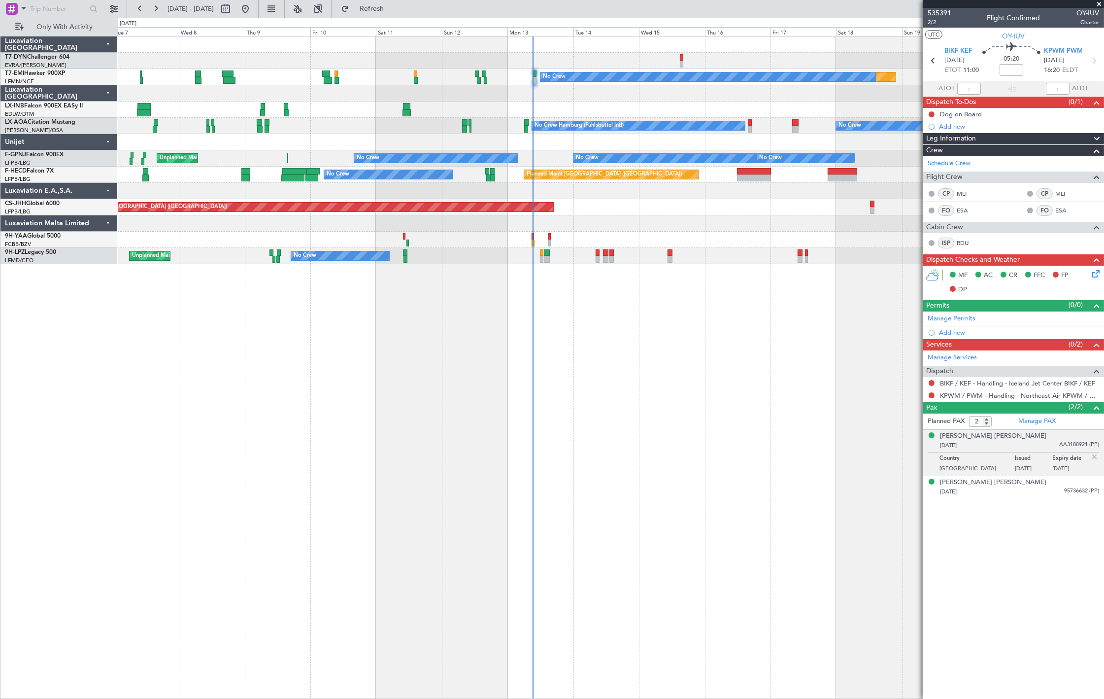
click at [667, 269] on div "Planned Maint No Crew Planned Maint [GEOGRAPHIC_DATA] No Crew Hamburg (Fuhlsbut…" at bounding box center [611, 367] width 987 height 663
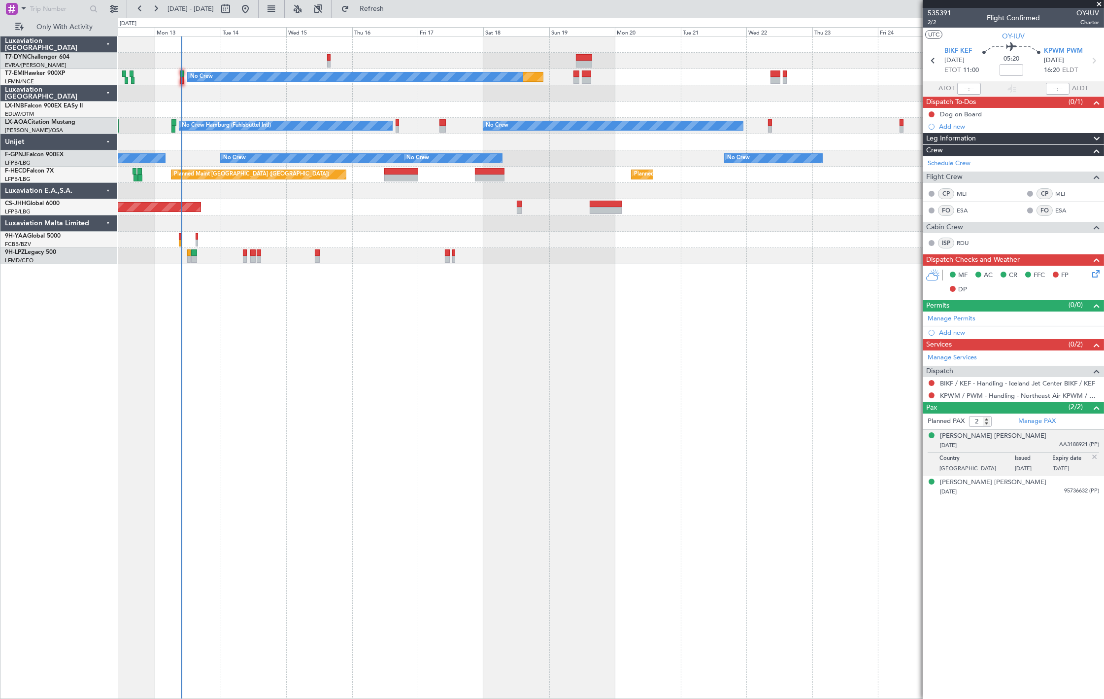
click at [304, 337] on div "Planned Maint No Crew No Crew No Crew Hamburg (Fuhlsbuttel Intl) Planned Maint …" at bounding box center [611, 367] width 987 height 663
